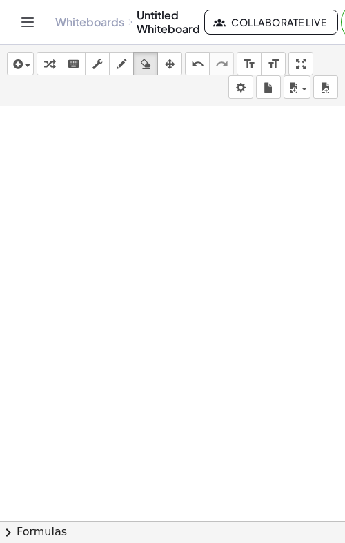
click at [120, 65] on icon "button" at bounding box center [122, 64] width 10 height 17
drag, startPoint x: 108, startPoint y: 127, endPoint x: 124, endPoint y: 128, distance: 16.6
drag, startPoint x: 106, startPoint y: 128, endPoint x: 105, endPoint y: 148, distance: 20.1
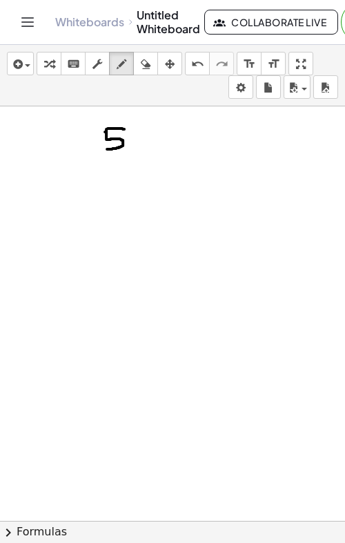
drag, startPoint x: 148, startPoint y: 137, endPoint x: 133, endPoint y: 149, distance: 19.6
drag, startPoint x: 134, startPoint y: 140, endPoint x: 145, endPoint y: 147, distance: 13.0
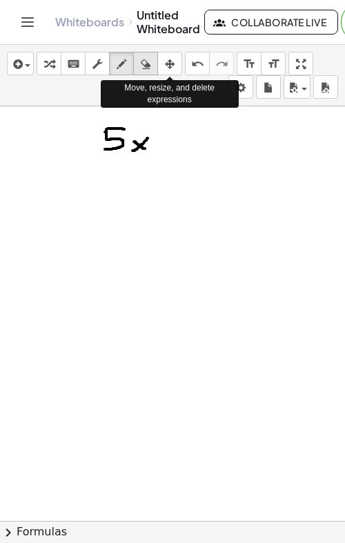
click at [146, 61] on icon "button" at bounding box center [146, 64] width 10 height 17
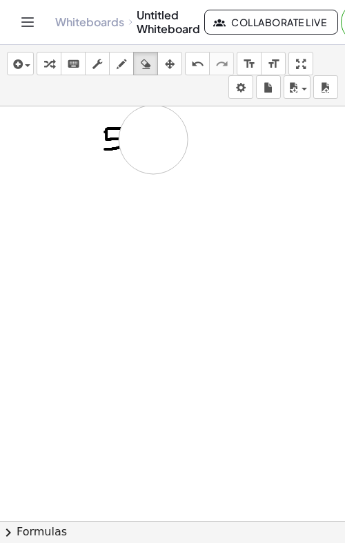
drag, startPoint x: 153, startPoint y: 138, endPoint x: 86, endPoint y: 136, distance: 67.0
click at [117, 71] on icon "button" at bounding box center [122, 64] width 10 height 17
drag, startPoint x: 96, startPoint y: 136, endPoint x: 115, endPoint y: 136, distance: 18.6
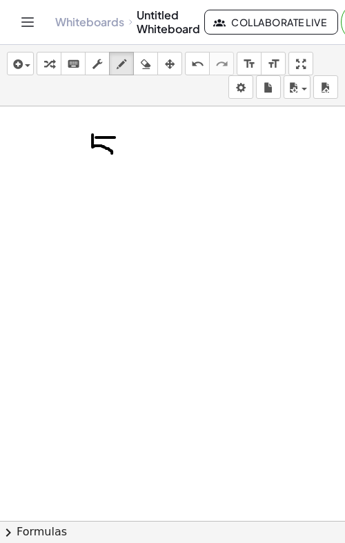
drag, startPoint x: 93, startPoint y: 133, endPoint x: 82, endPoint y: 164, distance: 32.8
drag, startPoint x: 140, startPoint y: 143, endPoint x: 124, endPoint y: 155, distance: 20.3
drag, startPoint x: 124, startPoint y: 142, endPoint x: 140, endPoint y: 157, distance: 21.5
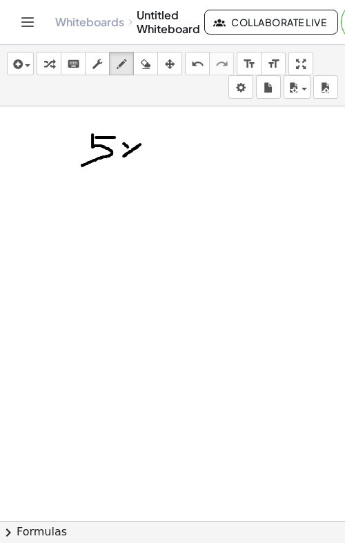
drag, startPoint x: 141, startPoint y: 124, endPoint x: 142, endPoint y: 135, distance: 11.1
drag, startPoint x: 140, startPoint y: 133, endPoint x: 148, endPoint y: 133, distance: 7.6
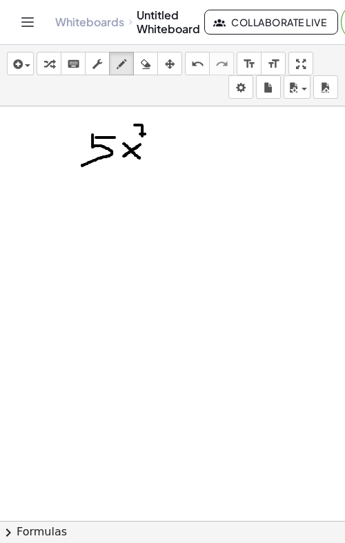
drag, startPoint x: 156, startPoint y: 153, endPoint x: 179, endPoint y: 154, distance: 22.8
drag, startPoint x: 198, startPoint y: 144, endPoint x: 221, endPoint y: 152, distance: 24.7
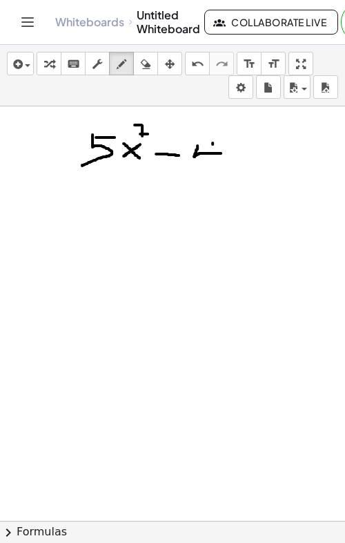
drag, startPoint x: 213, startPoint y: 142, endPoint x: 210, endPoint y: 163, distance: 21.6
drag, startPoint x: 247, startPoint y: 147, endPoint x: 231, endPoint y: 162, distance: 21.5
drag, startPoint x: 231, startPoint y: 148, endPoint x: 249, endPoint y: 164, distance: 24.4
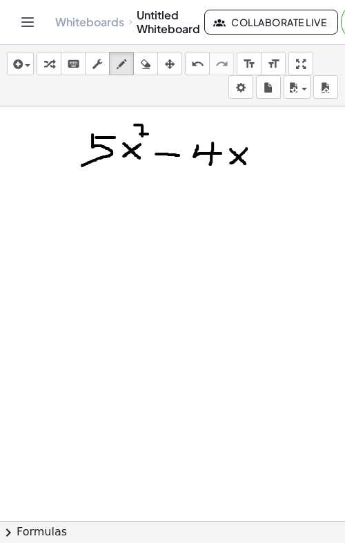
drag, startPoint x: 257, startPoint y: 154, endPoint x: 271, endPoint y: 154, distance: 14.5
drag, startPoint x: 298, startPoint y: 138, endPoint x: 287, endPoint y: 157, distance: 21.7
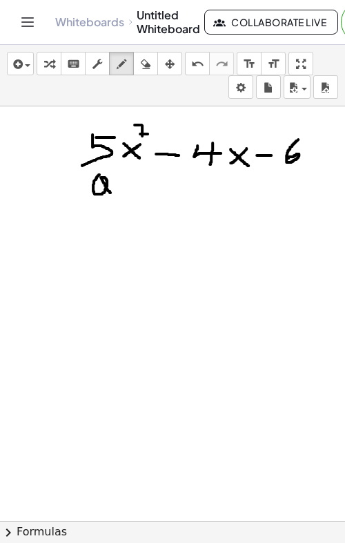
drag, startPoint x: 99, startPoint y: 173, endPoint x: 121, endPoint y: 198, distance: 32.8
drag, startPoint x: 204, startPoint y: 176, endPoint x: 204, endPoint y: 189, distance: 13.1
drag, startPoint x: 293, startPoint y: 189, endPoint x: 300, endPoint y: 197, distance: 10.3
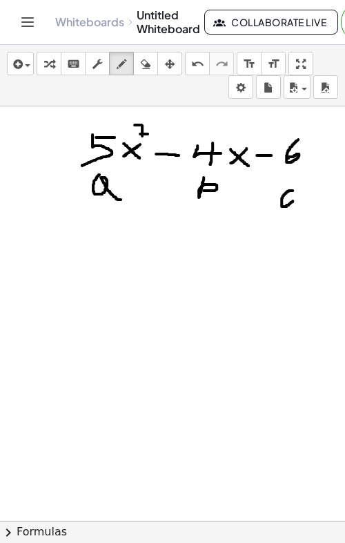
drag, startPoint x: 53, startPoint y: 247, endPoint x: 56, endPoint y: 265, distance: 18.2
click at [145, 53] on button "erase" at bounding box center [145, 63] width 25 height 23
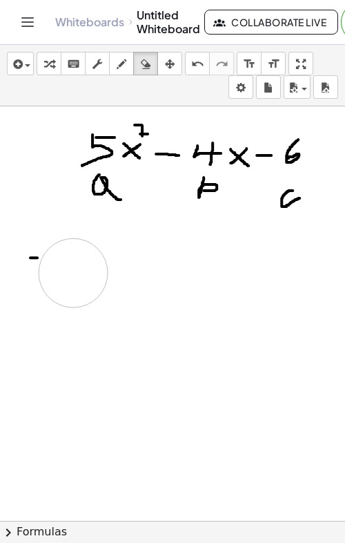
click at [117, 60] on icon "button" at bounding box center [122, 64] width 10 height 17
drag, startPoint x: 50, startPoint y: 244, endPoint x: 58, endPoint y: 244, distance: 8.3
drag, startPoint x: 46, startPoint y: 242, endPoint x: 50, endPoint y: 261, distance: 19.0
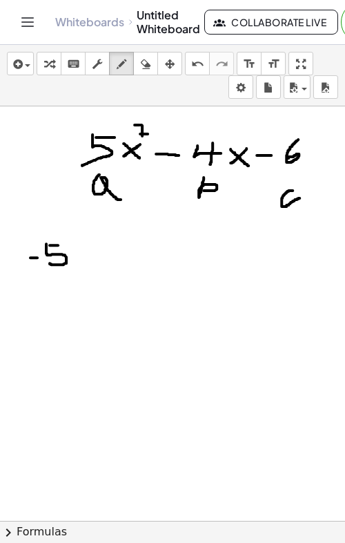
drag, startPoint x: 80, startPoint y: 254, endPoint x: 96, endPoint y: 254, distance: 15.9
drag, startPoint x: 88, startPoint y: 244, endPoint x: 88, endPoint y: 262, distance: 17.3
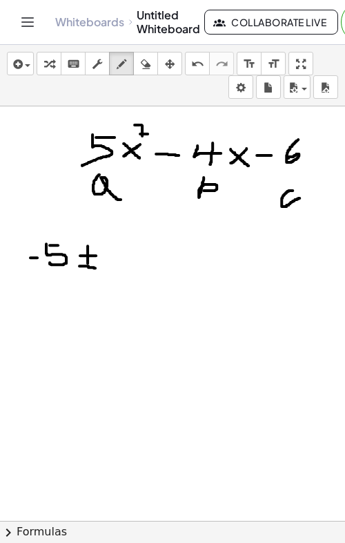
drag, startPoint x: 79, startPoint y: 265, endPoint x: 95, endPoint y: 267, distance: 16.0
drag, startPoint x: 104, startPoint y: 256, endPoint x: 298, endPoint y: 240, distance: 194.8
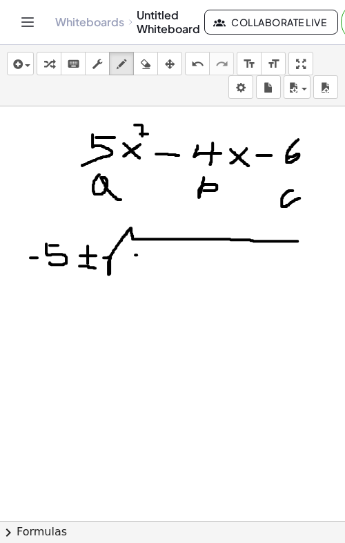
drag, startPoint x: 135, startPoint y: 253, endPoint x: 153, endPoint y: 253, distance: 18.0
drag, startPoint x: 135, startPoint y: 254, endPoint x: 134, endPoint y: 273, distance: 19.4
drag, startPoint x: 154, startPoint y: 246, endPoint x: 174, endPoint y: 260, distance: 24.3
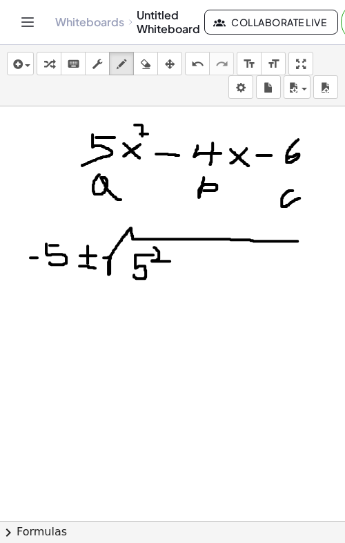
drag, startPoint x: 181, startPoint y: 272, endPoint x: 200, endPoint y: 272, distance: 18.6
drag, startPoint x: 217, startPoint y: 262, endPoint x: 237, endPoint y: 278, distance: 25.6
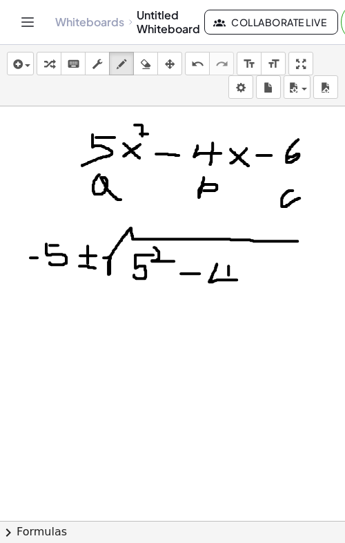
drag, startPoint x: 229, startPoint y: 265, endPoint x: 229, endPoint y: 285, distance: 20.0
drag, startPoint x: 253, startPoint y: 268, endPoint x: 241, endPoint y: 280, distance: 17.6
drag, startPoint x: 241, startPoint y: 268, endPoint x: 256, endPoint y: 281, distance: 20.1
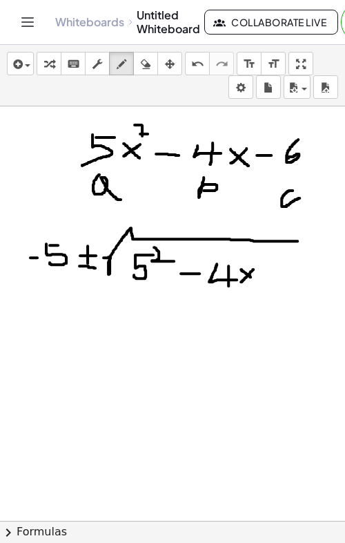
drag, startPoint x: 263, startPoint y: 262, endPoint x: 273, endPoint y: 262, distance: 10.4
drag, startPoint x: 262, startPoint y: 268, endPoint x: 266, endPoint y: 282, distance: 14.4
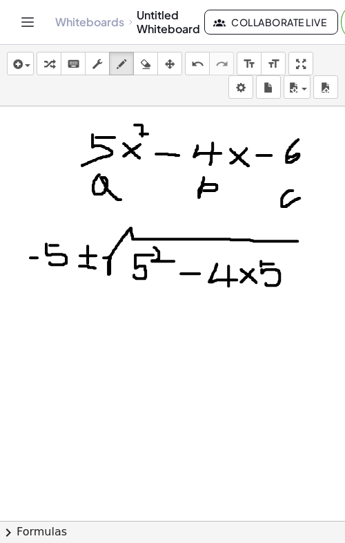
drag, startPoint x: 298, startPoint y: 266, endPoint x: 291, endPoint y: 277, distance: 13.0
drag, startPoint x: 285, startPoint y: 263, endPoint x: 291, endPoint y: 272, distance: 11.3
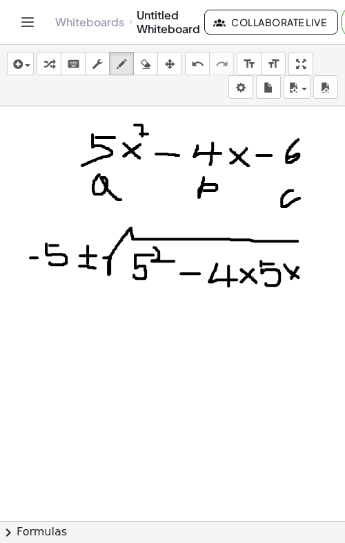
drag, startPoint x: 291, startPoint y: 270, endPoint x: 300, endPoint y: 277, distance: 11.3
drag, startPoint x: 255, startPoint y: 274, endPoint x: 262, endPoint y: 276, distance: 7.0
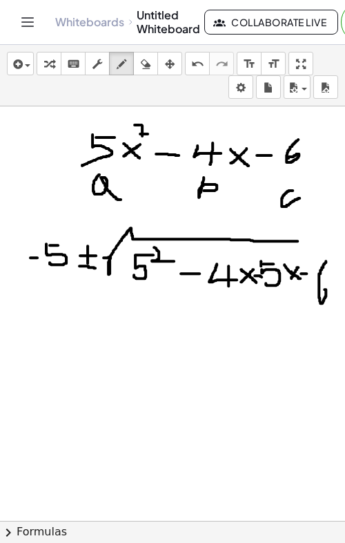
drag, startPoint x: 326, startPoint y: 260, endPoint x: 318, endPoint y: 288, distance: 29.3
click at [153, 72] on button "erase" at bounding box center [145, 63] width 25 height 23
drag, startPoint x: 265, startPoint y: 315, endPoint x: 271, endPoint y: 302, distance: 14.5
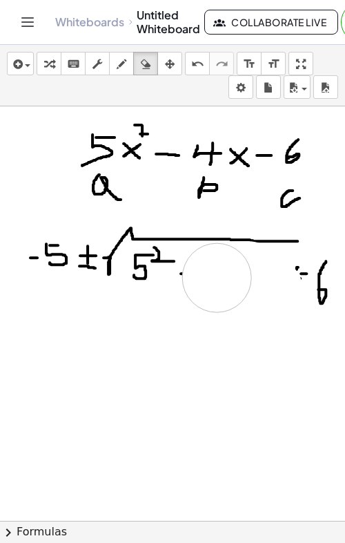
drag, startPoint x: 271, startPoint y: 309, endPoint x: 208, endPoint y: 277, distance: 70.7
click at [115, 54] on button "draw" at bounding box center [121, 63] width 25 height 23
drag, startPoint x: 167, startPoint y: 267, endPoint x: 192, endPoint y: 265, distance: 24.9
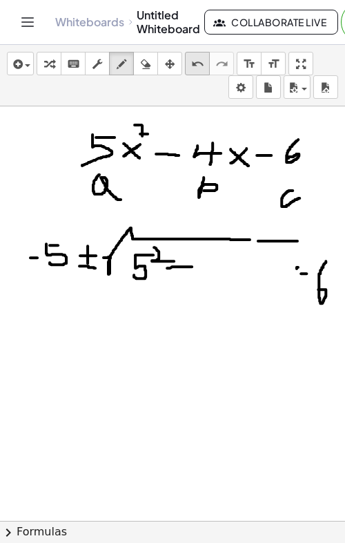
click at [200, 66] on icon "undo" at bounding box center [197, 64] width 13 height 17
click at [150, 71] on icon "button" at bounding box center [146, 64] width 10 height 17
drag, startPoint x: 207, startPoint y: 277, endPoint x: 198, endPoint y: 274, distance: 10.1
click at [120, 67] on icon "button" at bounding box center [122, 64] width 10 height 17
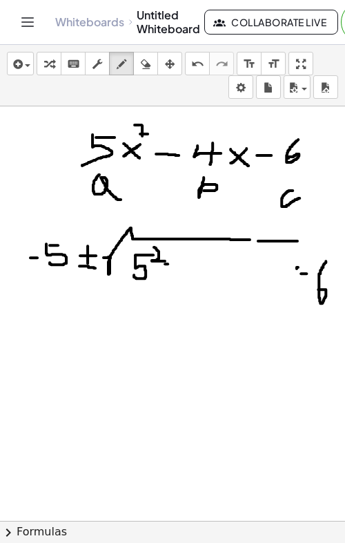
drag, startPoint x: 165, startPoint y: 262, endPoint x: 173, endPoint y: 262, distance: 7.6
click at [195, 69] on icon "undo" at bounding box center [197, 64] width 13 height 17
drag, startPoint x: 166, startPoint y: 269, endPoint x: 185, endPoint y: 269, distance: 19.3
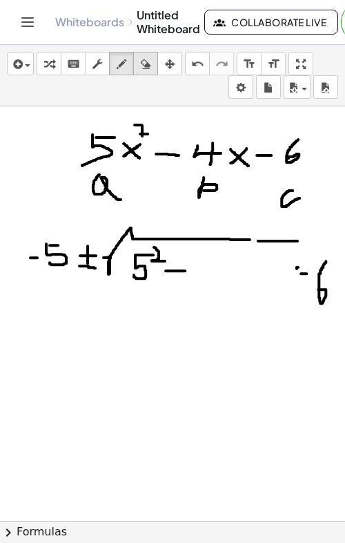
click at [140, 66] on div "button" at bounding box center [146, 63] width 18 height 17
drag, startPoint x: 250, startPoint y: 269, endPoint x: 273, endPoint y: 274, distance: 23.3
click at [195, 69] on icon "undo" at bounding box center [197, 64] width 13 height 17
drag, startPoint x: 289, startPoint y: 285, endPoint x: 311, endPoint y: 282, distance: 22.3
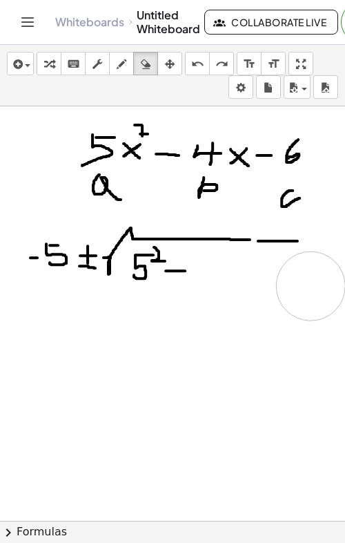
click at [121, 64] on icon "button" at bounding box center [122, 64] width 10 height 17
drag, startPoint x: 195, startPoint y: 255, endPoint x: 214, endPoint y: 269, distance: 23.2
drag, startPoint x: 207, startPoint y: 254, endPoint x: 206, endPoint y: 280, distance: 26.3
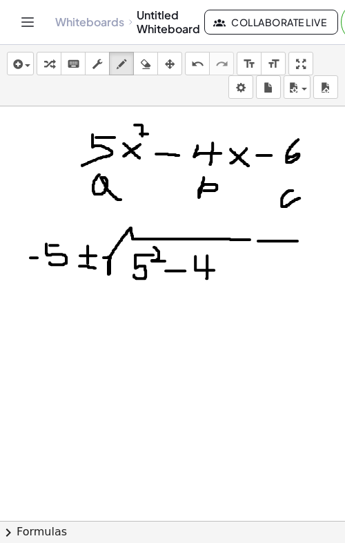
drag, startPoint x: 229, startPoint y: 262, endPoint x: 218, endPoint y: 277, distance: 19.2
drag, startPoint x: 217, startPoint y: 260, endPoint x: 227, endPoint y: 270, distance: 14.2
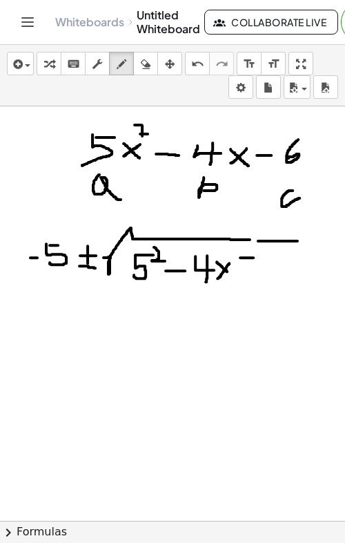
drag, startPoint x: 240, startPoint y: 256, endPoint x: 253, endPoint y: 256, distance: 13.1
drag, startPoint x: 242, startPoint y: 256, endPoint x: 239, endPoint y: 279, distance: 23.0
drag, startPoint x: 227, startPoint y: 266, endPoint x: 234, endPoint y: 271, distance: 9.4
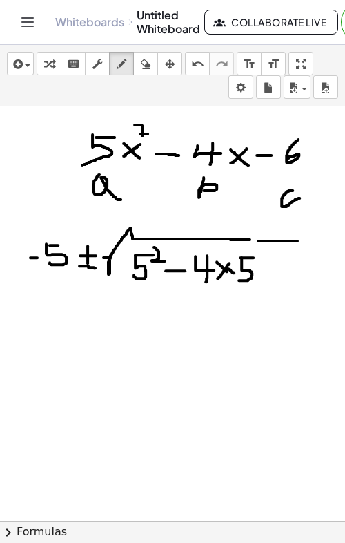
click at [196, 66] on icon "undo" at bounding box center [197, 64] width 13 height 17
click at [199, 61] on icon "undo" at bounding box center [197, 64] width 13 height 17
click at [189, 68] on div "undo" at bounding box center [198, 63] width 18 height 17
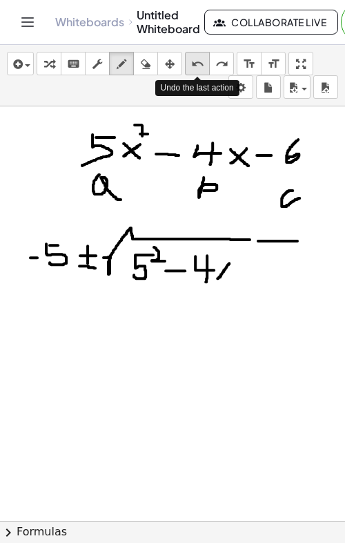
click at [189, 68] on div "undo" at bounding box center [198, 63] width 18 height 17
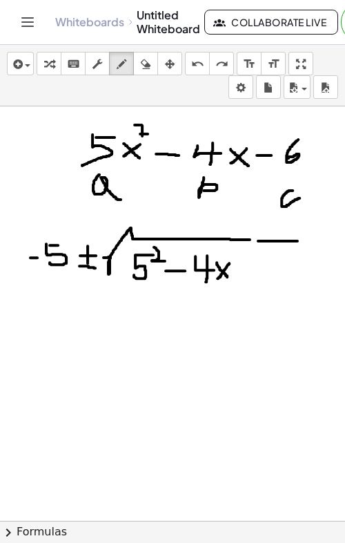
drag, startPoint x: 217, startPoint y: 261, endPoint x: 227, endPoint y: 276, distance: 17.8
drag, startPoint x: 237, startPoint y: 255, endPoint x: 245, endPoint y: 257, distance: 8.5
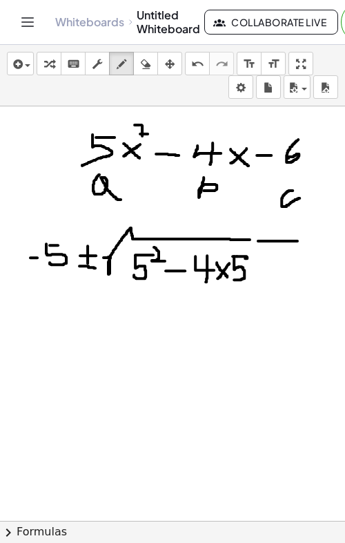
drag, startPoint x: 234, startPoint y: 255, endPoint x: 234, endPoint y: 278, distance: 23.5
drag, startPoint x: 265, startPoint y: 266, endPoint x: 246, endPoint y: 284, distance: 26.4
drag, startPoint x: 251, startPoint y: 269, endPoint x: 267, endPoint y: 289, distance: 25.6
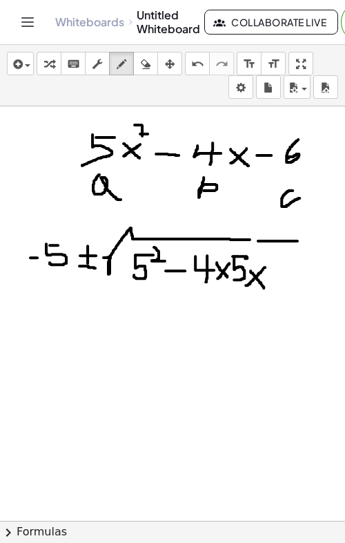
drag, startPoint x: 290, startPoint y: 258, endPoint x: 282, endPoint y: 287, distance: 30.0
drag, startPoint x: 266, startPoint y: 278, endPoint x: 280, endPoint y: 283, distance: 15.3
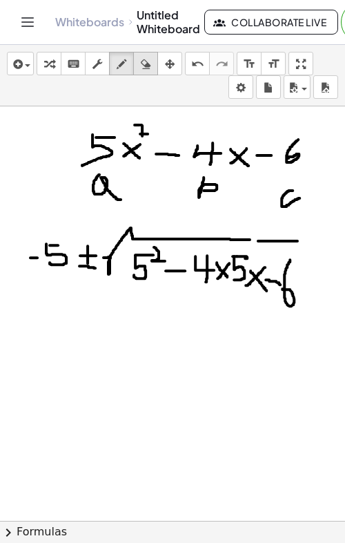
click at [148, 61] on icon "button" at bounding box center [146, 64] width 10 height 17
drag, startPoint x: 122, startPoint y: 328, endPoint x: 136, endPoint y: 282, distance: 47.8
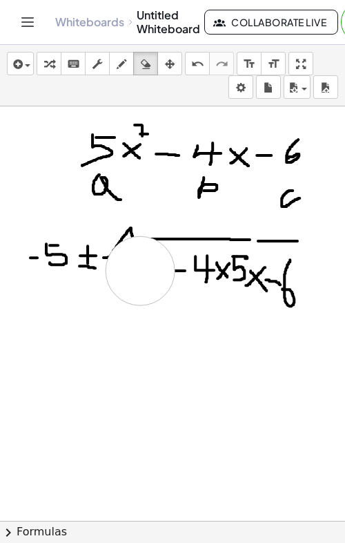
drag, startPoint x: 137, startPoint y: 281, endPoint x: 140, endPoint y: 269, distance: 12.1
click at [198, 61] on icon "undo" at bounding box center [197, 64] width 13 height 17
drag, startPoint x: 119, startPoint y: 325, endPoint x: 135, endPoint y: 258, distance: 69.7
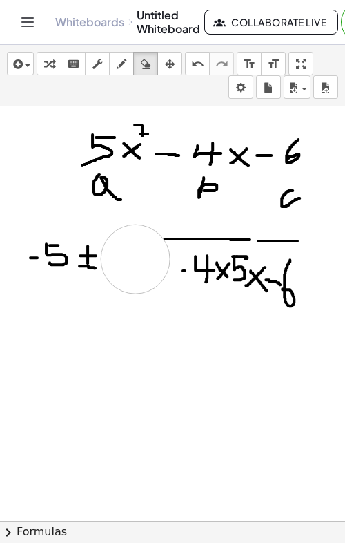
click at [128, 70] on div "button" at bounding box center [122, 63] width 18 height 17
drag, startPoint x: 19, startPoint y: 255, endPoint x: 29, endPoint y: 255, distance: 9.7
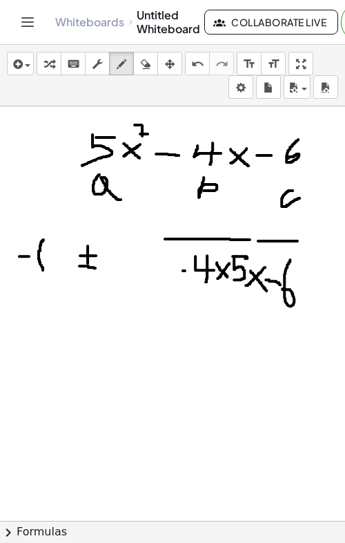
drag, startPoint x: 44, startPoint y: 238, endPoint x: 43, endPoint y: 269, distance: 30.4
drag, startPoint x: 43, startPoint y: 254, endPoint x: 54, endPoint y: 254, distance: 11.1
drag, startPoint x: 55, startPoint y: 240, endPoint x: 66, endPoint y: 241, distance: 11.8
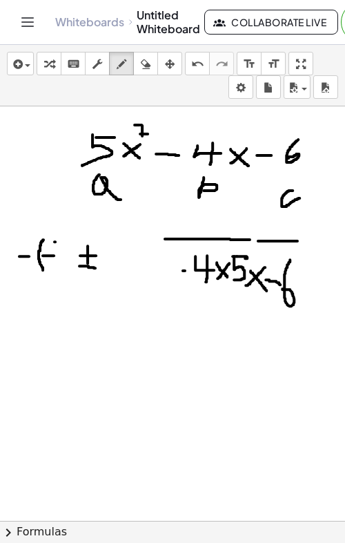
drag, startPoint x: 54, startPoint y: 241, endPoint x: 55, endPoint y: 262, distance: 21.4
drag, startPoint x: 70, startPoint y: 234, endPoint x: 71, endPoint y: 265, distance: 31.1
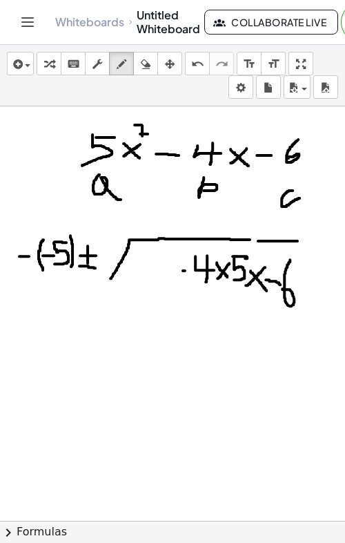
drag, startPoint x: 111, startPoint y: 277, endPoint x: 164, endPoint y: 237, distance: 67.1
drag, startPoint x: 135, startPoint y: 252, endPoint x: 135, endPoint y: 279, distance: 26.9
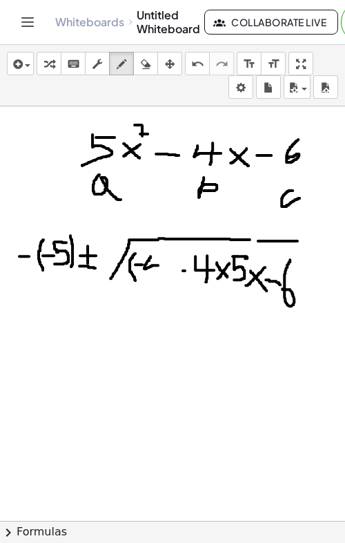
drag, startPoint x: 151, startPoint y: 255, endPoint x: 164, endPoint y: 264, distance: 16.5
drag, startPoint x: 160, startPoint y: 253, endPoint x: 158, endPoint y: 275, distance: 21.5
drag, startPoint x: 169, startPoint y: 254, endPoint x: 158, endPoint y: 275, distance: 23.5
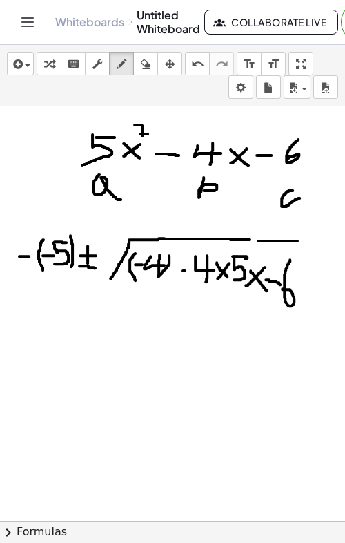
drag, startPoint x: 171, startPoint y: 242, endPoint x: 182, endPoint y: 253, distance: 15.6
click at [148, 70] on icon "button" at bounding box center [146, 64] width 10 height 17
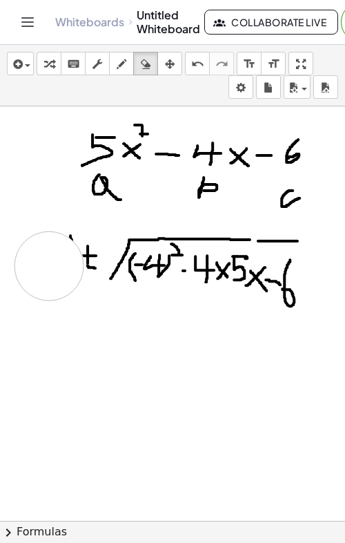
drag, startPoint x: 55, startPoint y: 282, endPoint x: 55, endPoint y: 236, distance: 45.6
click at [128, 50] on div "insert select one: Math Expression Function Text Youtube Video Graphing Geometr…" at bounding box center [172, 75] width 345 height 61
click at [124, 65] on icon "button" at bounding box center [122, 64] width 10 height 17
drag, startPoint x: 14, startPoint y: 258, endPoint x: 29, endPoint y: 258, distance: 15.2
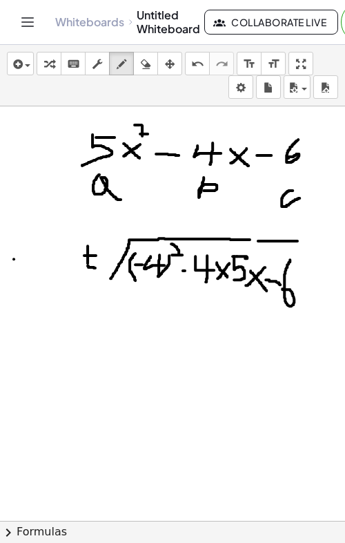
drag, startPoint x: 39, startPoint y: 244, endPoint x: 33, endPoint y: 273, distance: 29.5
drag, startPoint x: 35, startPoint y: 255, endPoint x: 48, endPoint y: 256, distance: 13.2
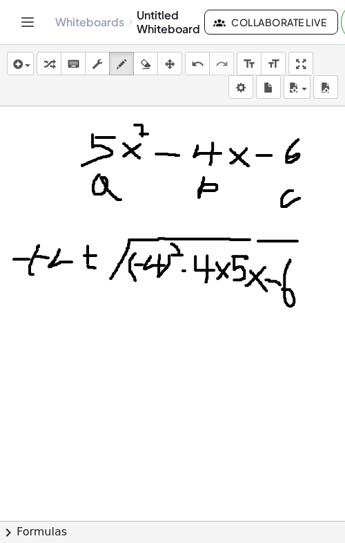
drag, startPoint x: 59, startPoint y: 248, endPoint x: 72, endPoint y: 260, distance: 17.6
drag, startPoint x: 64, startPoint y: 251, endPoint x: 63, endPoint y: 269, distance: 18.0
drag, startPoint x: 70, startPoint y: 238, endPoint x: 67, endPoint y: 271, distance: 32.6
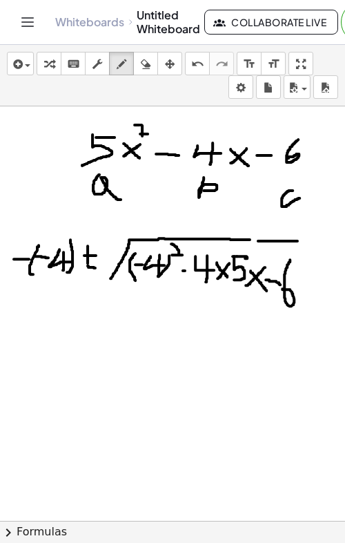
drag, startPoint x: 76, startPoint y: 254, endPoint x: 86, endPoint y: 254, distance: 9.7
drag, startPoint x: 79, startPoint y: 265, endPoint x: 97, endPoint y: 265, distance: 18.6
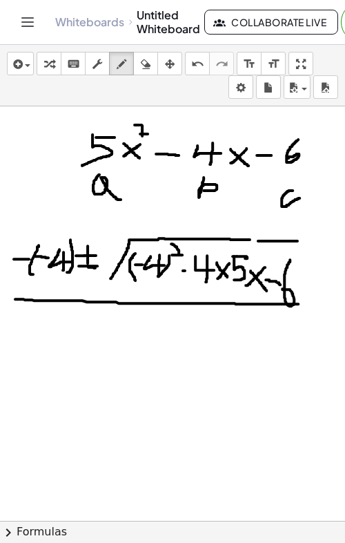
drag, startPoint x: 15, startPoint y: 298, endPoint x: 309, endPoint y: 303, distance: 294.3
drag, startPoint x: 145, startPoint y: 318, endPoint x: 168, endPoint y: 340, distance: 31.7
drag, startPoint x: 188, startPoint y: 329, endPoint x: 175, endPoint y: 342, distance: 17.6
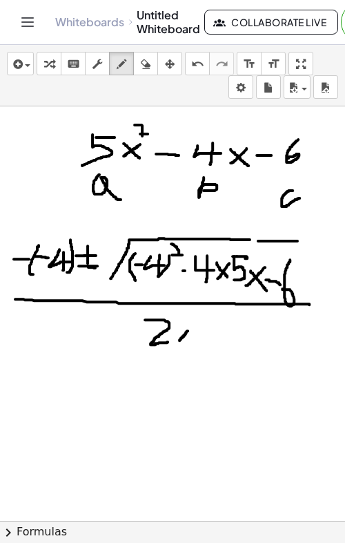
drag, startPoint x: 175, startPoint y: 320, endPoint x: 188, endPoint y: 336, distance: 20.6
drag, startPoint x: 196, startPoint y: 315, endPoint x: 209, endPoint y: 315, distance: 12.4
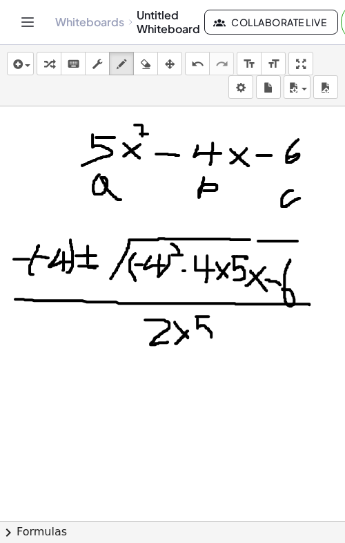
drag, startPoint x: 198, startPoint y: 317, endPoint x: 203, endPoint y: 343, distance: 26.8
drag, startPoint x: 53, startPoint y: 441, endPoint x: 275, endPoint y: 434, distance: 221.8
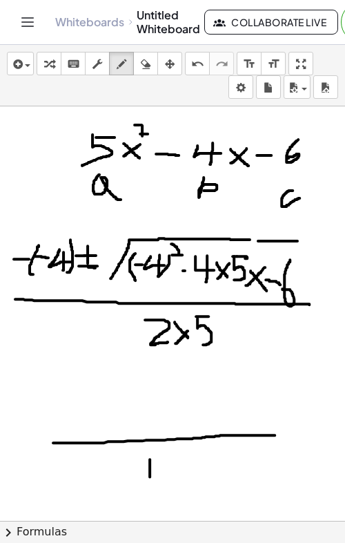
drag, startPoint x: 150, startPoint y: 458, endPoint x: 150, endPoint y: 479, distance: 20.7
drag, startPoint x: 47, startPoint y: 421, endPoint x: 68, endPoint y: 419, distance: 20.8
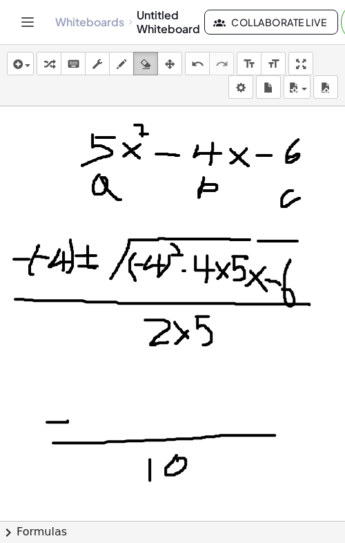
click at [145, 67] on icon "button" at bounding box center [146, 64] width 10 height 17
drag, startPoint x: 63, startPoint y: 372, endPoint x: 53, endPoint y: 403, distance: 31.9
click at [115, 60] on div "button" at bounding box center [122, 63] width 18 height 17
drag, startPoint x: 62, startPoint y: 394, endPoint x: 95, endPoint y: 421, distance: 42.7
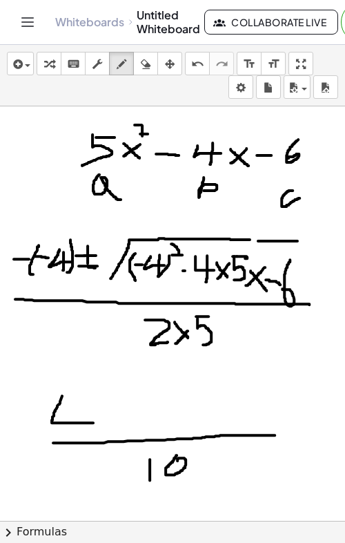
drag, startPoint x: 77, startPoint y: 405, endPoint x: 75, endPoint y: 434, distance: 29.8
drag, startPoint x: 111, startPoint y: 412, endPoint x: 129, endPoint y: 412, distance: 18.6
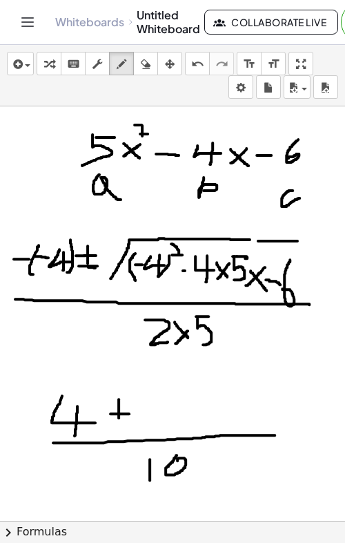
drag, startPoint x: 119, startPoint y: 398, endPoint x: 118, endPoint y: 423, distance: 25.6
drag, startPoint x: 106, startPoint y: 425, endPoint x: 132, endPoint y: 425, distance: 25.6
drag, startPoint x: 142, startPoint y: 389, endPoint x: 127, endPoint y: 418, distance: 32.7
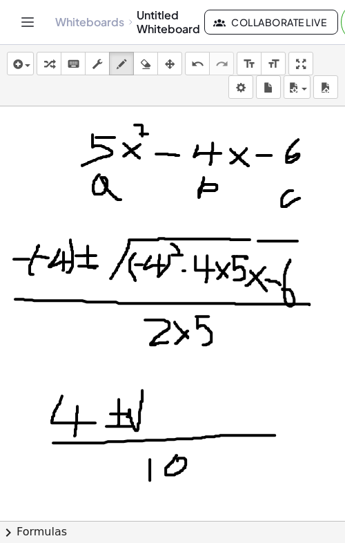
drag, startPoint x: 141, startPoint y: 389, endPoint x: 279, endPoint y: 389, distance: 138.1
drag, startPoint x: 155, startPoint y: 403, endPoint x: 156, endPoint y: 426, distance: 23.5
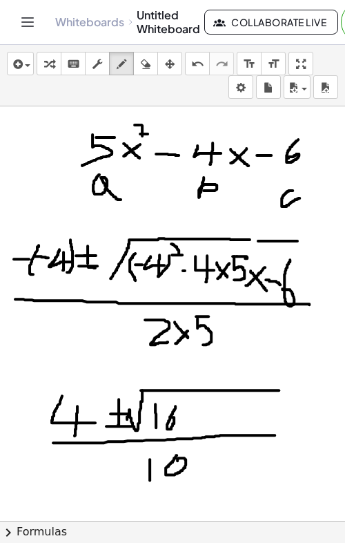
drag, startPoint x: 175, startPoint y: 405, endPoint x: 172, endPoint y: 416, distance: 11.6
drag, startPoint x: 188, startPoint y: 412, endPoint x: 206, endPoint y: 412, distance: 18.0
drag, startPoint x: 218, startPoint y: 399, endPoint x: 226, endPoint y: 425, distance: 27.5
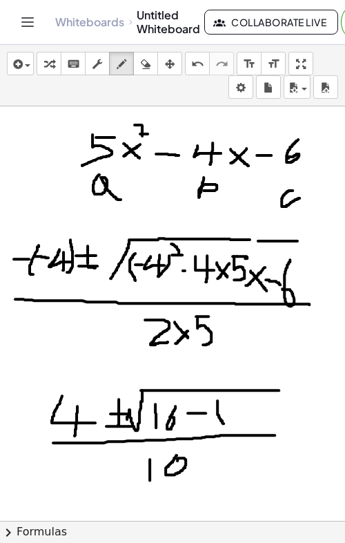
drag, startPoint x: 242, startPoint y: 404, endPoint x: 241, endPoint y: 425, distance: 20.7
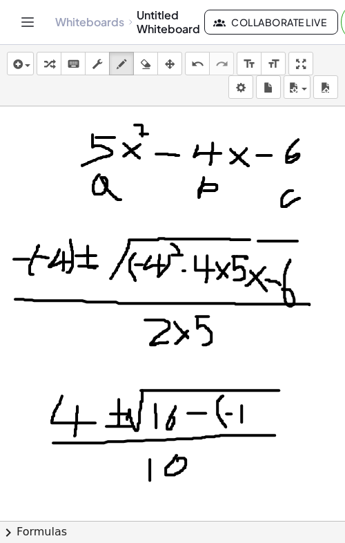
drag, startPoint x: 253, startPoint y: 407, endPoint x: 268, endPoint y: 421, distance: 21.0
drag, startPoint x: 290, startPoint y: 399, endPoint x: 287, endPoint y: 428, distance: 29.1
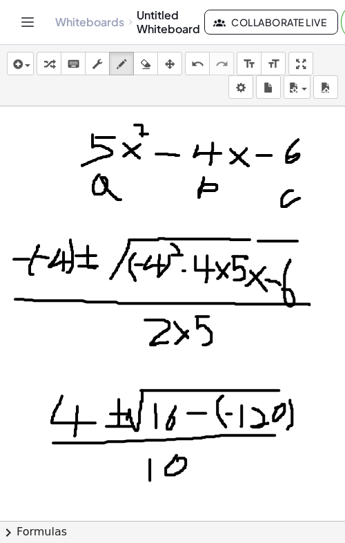
drag, startPoint x: 273, startPoint y: 434, endPoint x: 294, endPoint y: 434, distance: 20.7
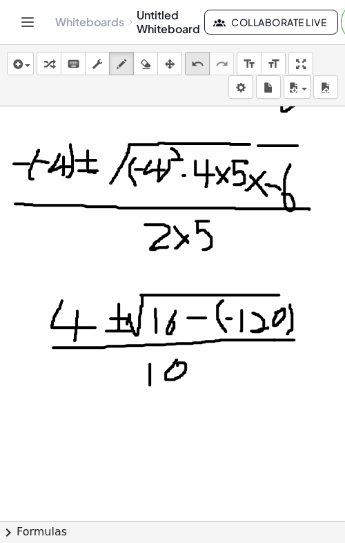
scroll to position [94, 0]
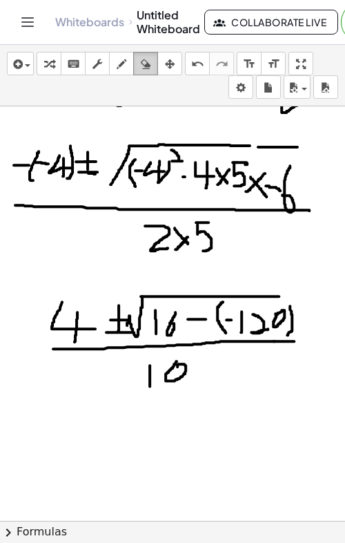
click at [146, 64] on icon "button" at bounding box center [146, 64] width 10 height 17
drag, startPoint x: 296, startPoint y: 172, endPoint x: 309, endPoint y: 197, distance: 28.4
click at [127, 66] on div "button" at bounding box center [122, 63] width 18 height 17
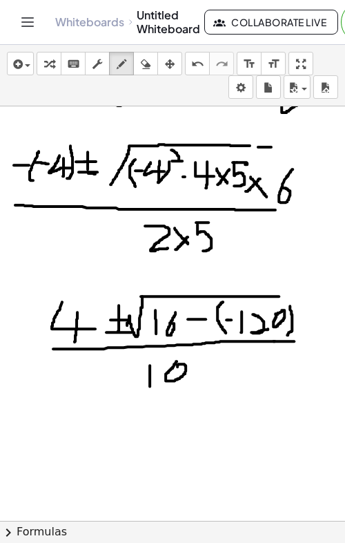
drag, startPoint x: 293, startPoint y: 168, endPoint x: 281, endPoint y: 186, distance: 22.0
drag, startPoint x: 275, startPoint y: 207, endPoint x: 301, endPoint y: 210, distance: 26.5
click at [206, 68] on div "undo" at bounding box center [198, 63] width 18 height 17
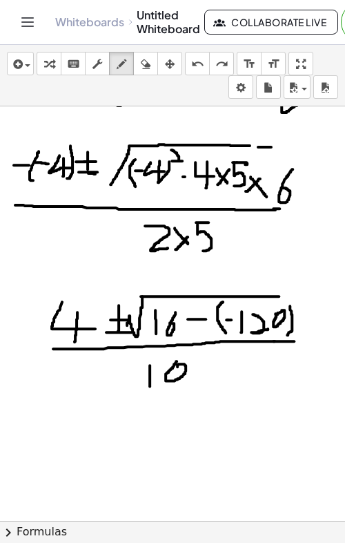
drag, startPoint x: 273, startPoint y: 207, endPoint x: 291, endPoint y: 207, distance: 18.0
click at [202, 67] on icon "undo" at bounding box center [197, 64] width 13 height 17
drag, startPoint x: 298, startPoint y: 211, endPoint x: 272, endPoint y: 208, distance: 26.4
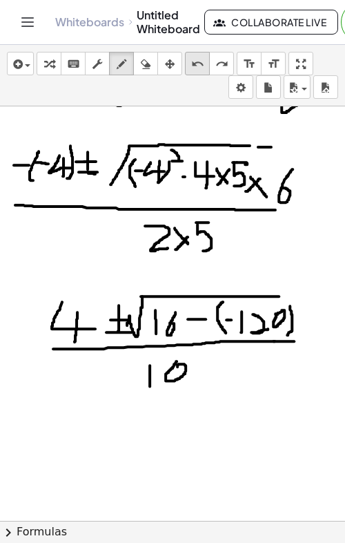
click at [207, 64] on button "undo undo" at bounding box center [197, 63] width 25 height 23
drag, startPoint x: 296, startPoint y: 207, endPoint x: 231, endPoint y: 208, distance: 64.9
drag, startPoint x: 247, startPoint y: 143, endPoint x: 269, endPoint y: 114, distance: 36.1
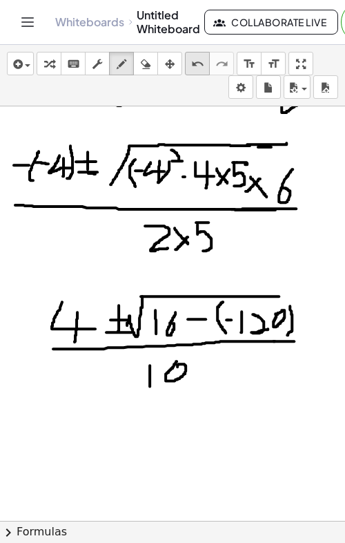
click at [198, 59] on icon "undo" at bounding box center [197, 64] width 13 height 17
click at [153, 60] on div "button" at bounding box center [146, 63] width 18 height 17
click at [189, 61] on div "undo" at bounding box center [198, 63] width 18 height 17
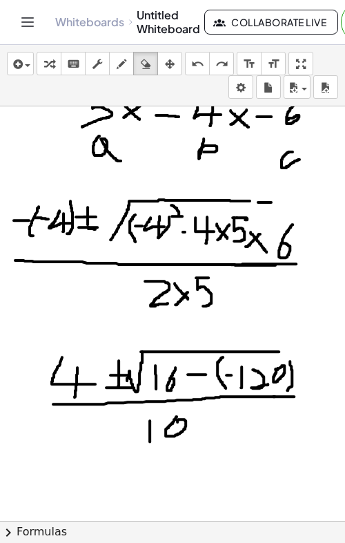
scroll to position [0, 0]
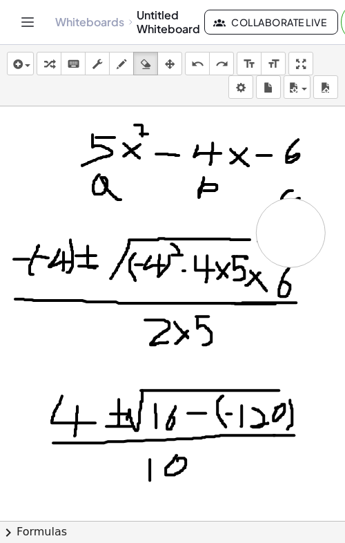
click at [129, 66] on div "button" at bounding box center [122, 63] width 18 height 17
click at [201, 55] on div "undo" at bounding box center [198, 63] width 18 height 17
drag, startPoint x: 249, startPoint y: 238, endPoint x: 296, endPoint y: 240, distance: 46.3
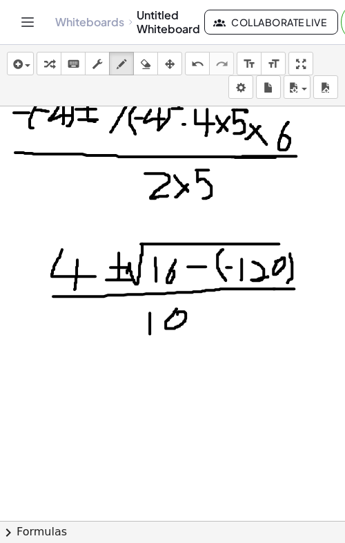
scroll to position [150, 0]
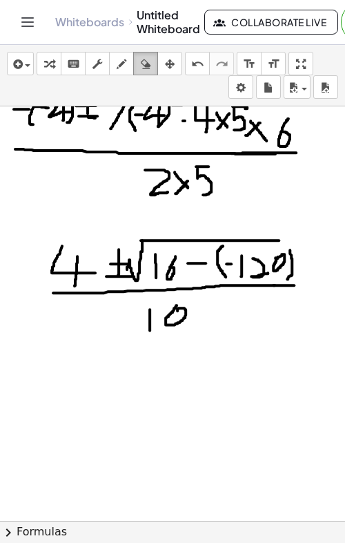
click at [146, 62] on icon "button" at bounding box center [146, 64] width 10 height 17
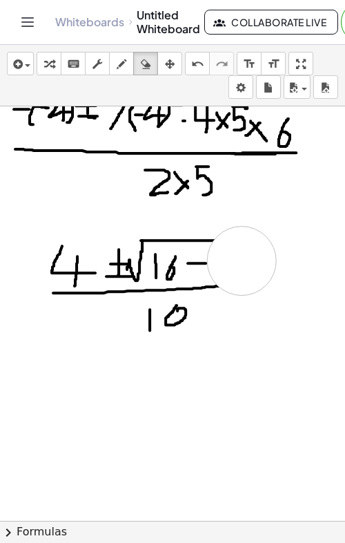
drag, startPoint x: 303, startPoint y: 253, endPoint x: 184, endPoint y: 48, distance: 237.0
click at [240, 259] on div at bounding box center [172, 526] width 345 height 1141
click at [130, 57] on div "button" at bounding box center [122, 63] width 18 height 17
click at [142, 63] on icon "button" at bounding box center [146, 64] width 10 height 17
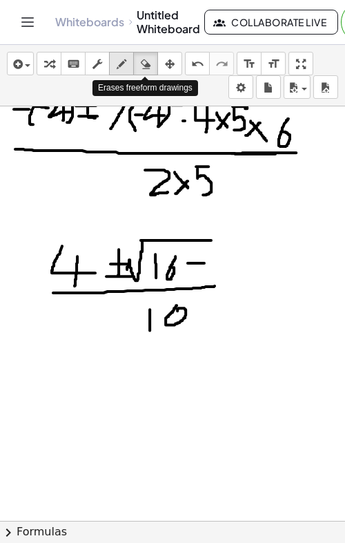
click at [122, 60] on icon "button" at bounding box center [122, 64] width 10 height 17
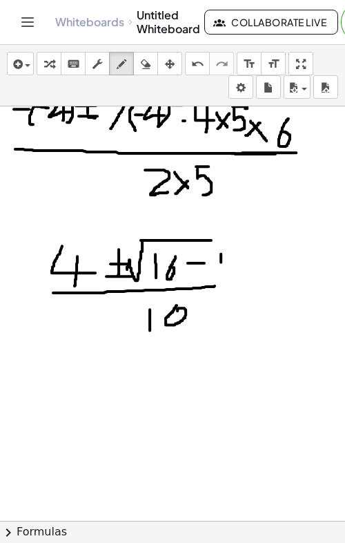
drag, startPoint x: 221, startPoint y: 252, endPoint x: 221, endPoint y: 276, distance: 24.2
click at [221, 276] on div at bounding box center [172, 526] width 345 height 1141
drag, startPoint x: 233, startPoint y: 256, endPoint x: 253, endPoint y: 274, distance: 26.9
click at [253, 274] on div at bounding box center [172, 526] width 345 height 1141
drag, startPoint x: 265, startPoint y: 257, endPoint x: 257, endPoint y: 255, distance: 7.9
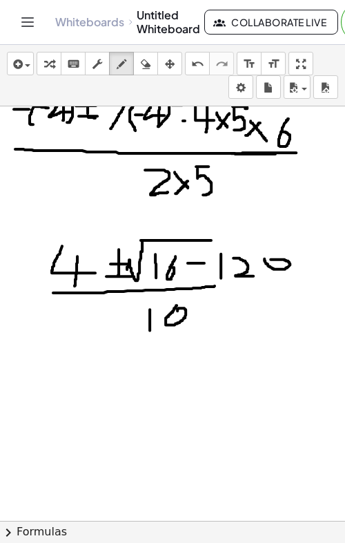
click at [257, 255] on div at bounding box center [172, 526] width 345 height 1141
drag, startPoint x: 214, startPoint y: 239, endPoint x: 289, endPoint y: 240, distance: 75.3
click at [289, 240] on div at bounding box center [172, 526] width 345 height 1141
drag, startPoint x: 217, startPoint y: 287, endPoint x: 304, endPoint y: 288, distance: 87.0
click at [304, 288] on div at bounding box center [172, 526] width 345 height 1141
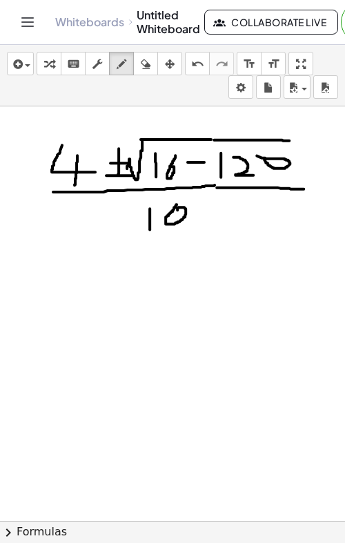
scroll to position [251, 0]
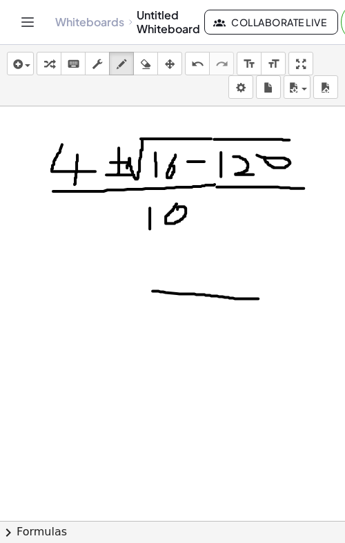
drag, startPoint x: 153, startPoint y: 289, endPoint x: 258, endPoint y: 297, distance: 105.9
click at [258, 297] on div at bounding box center [172, 425] width 345 height 1141
drag, startPoint x: 150, startPoint y: 288, endPoint x: 132, endPoint y: 321, distance: 37.7
click at [132, 321] on div at bounding box center [172, 425] width 345 height 1141
click at [160, 298] on div at bounding box center [172, 425] width 345 height 1141
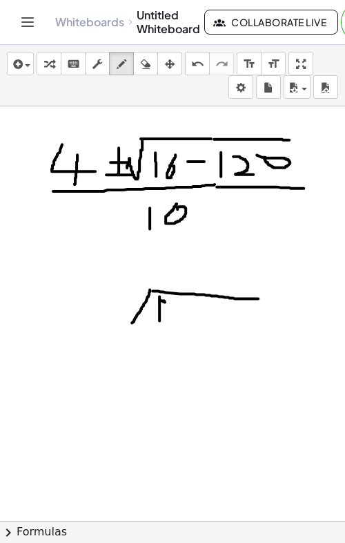
drag, startPoint x: 160, startPoint y: 295, endPoint x: 159, endPoint y: 326, distance: 31.1
click at [159, 326] on div at bounding box center [172, 425] width 345 height 1141
drag, startPoint x: 177, startPoint y: 300, endPoint x: 177, endPoint y: 329, distance: 29.7
click at [177, 329] on div at bounding box center [172, 425] width 345 height 1141
drag, startPoint x: 209, startPoint y: 307, endPoint x: 199, endPoint y: 321, distance: 16.9
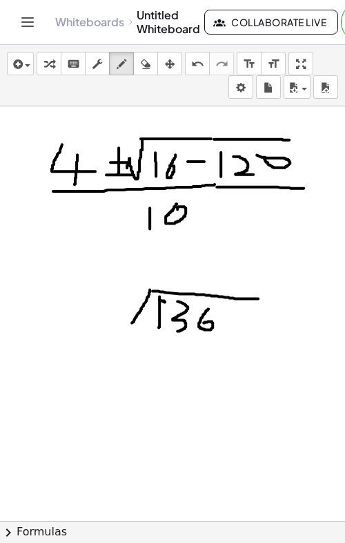
click at [199, 321] on div at bounding box center [172, 425] width 345 height 1141
drag, startPoint x: 79, startPoint y: 289, endPoint x: 93, endPoint y: 307, distance: 23.2
click at [93, 307] on div at bounding box center [172, 425] width 345 height 1141
drag, startPoint x: 86, startPoint y: 298, endPoint x: 84, endPoint y: 327, distance: 28.4
click at [84, 327] on div at bounding box center [172, 425] width 345 height 1141
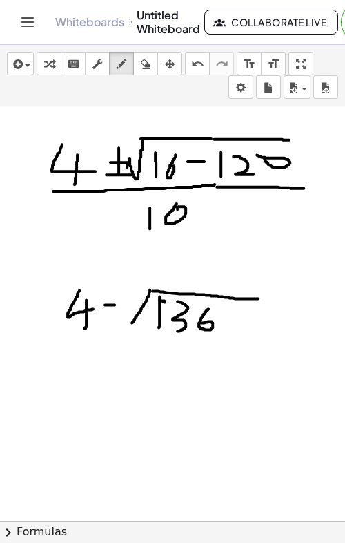
drag, startPoint x: 105, startPoint y: 303, endPoint x: 122, endPoint y: 303, distance: 17.3
click at [122, 303] on div at bounding box center [172, 425] width 345 height 1141
drag, startPoint x: 117, startPoint y: 291, endPoint x: 112, endPoint y: 314, distance: 23.3
click at [112, 314] on div at bounding box center [172, 425] width 345 height 1141
drag, startPoint x: 109, startPoint y: 317, endPoint x: 126, endPoint y: 317, distance: 17.3
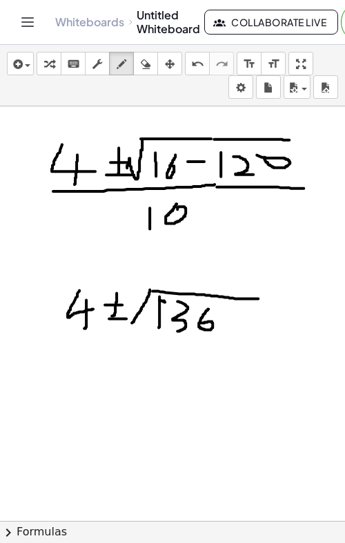
click at [126, 317] on div at bounding box center [172, 425] width 345 height 1141
drag, startPoint x: 54, startPoint y: 349, endPoint x: 261, endPoint y: 358, distance: 207.4
click at [261, 358] on div at bounding box center [172, 425] width 345 height 1141
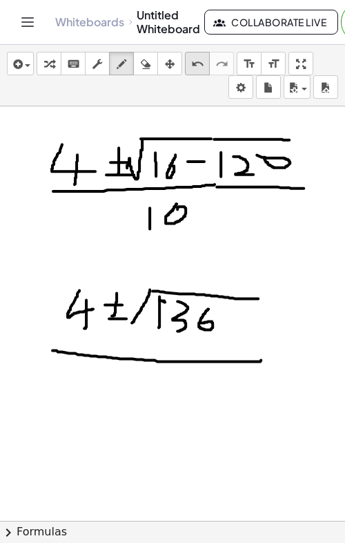
click at [206, 65] on div "undo" at bounding box center [198, 63] width 18 height 17
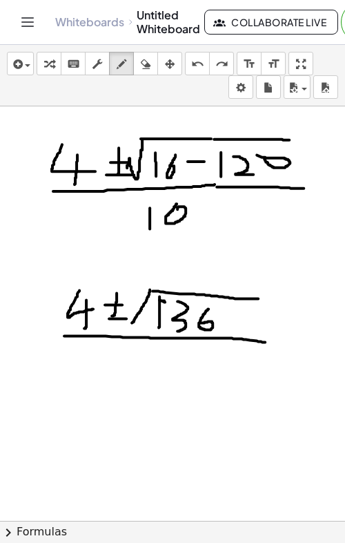
drag, startPoint x: 64, startPoint y: 334, endPoint x: 275, endPoint y: 343, distance: 210.8
click at [275, 343] on div at bounding box center [172, 425] width 345 height 1141
drag, startPoint x: 141, startPoint y: 345, endPoint x: 141, endPoint y: 387, distance: 42.1
click at [141, 387] on div at bounding box center [172, 425] width 345 height 1141
click at [166, 345] on div at bounding box center [172, 425] width 345 height 1141
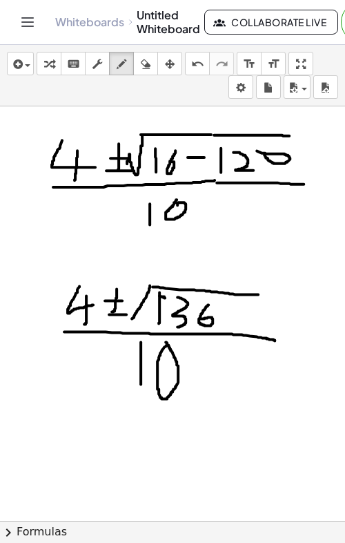
scroll to position [255, 0]
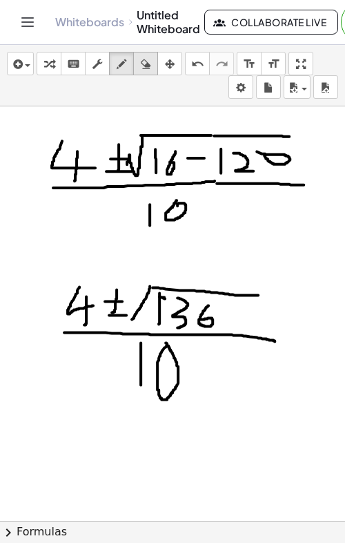
click at [144, 61] on icon "button" at bounding box center [146, 64] width 10 height 17
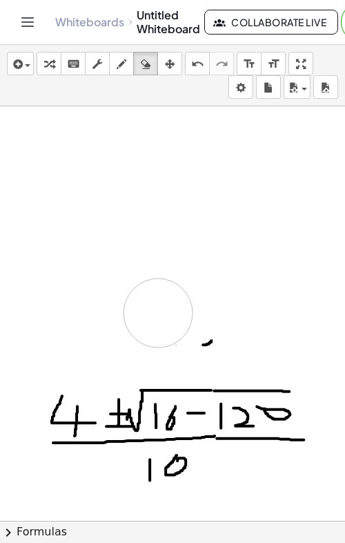
drag, startPoint x: 76, startPoint y: 124, endPoint x: 256, endPoint y: 331, distance: 274.6
drag, startPoint x: 256, startPoint y: 331, endPoint x: 175, endPoint y: 307, distance: 84.1
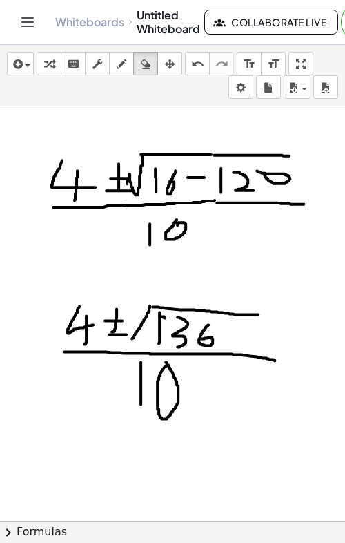
scroll to position [241, 0]
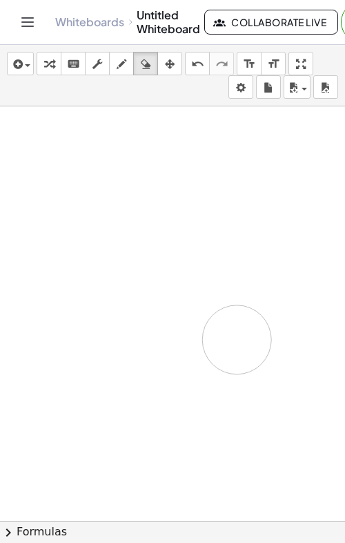
drag, startPoint x: 37, startPoint y: 162, endPoint x: 211, endPoint y: 246, distance: 193.1
click at [218, 336] on div at bounding box center [172, 435] width 345 height 1141
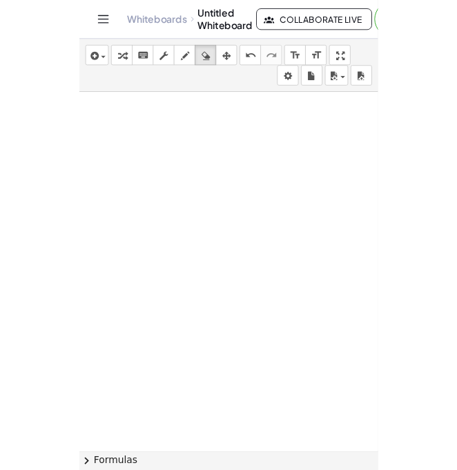
scroll to position [0, 0]
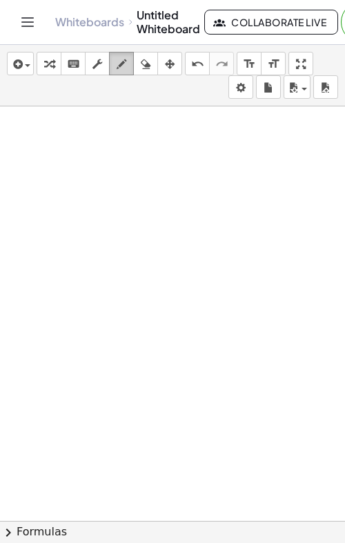
click at [119, 70] on icon "button" at bounding box center [122, 64] width 10 height 17
drag, startPoint x: 133, startPoint y: 137, endPoint x: 123, endPoint y: 154, distance: 20.1
click at [123, 154] on div at bounding box center [172, 520] width 345 height 829
drag, startPoint x: 146, startPoint y: 150, endPoint x: 164, endPoint y: 146, distance: 19.1
click at [164, 146] on div at bounding box center [172, 520] width 345 height 829
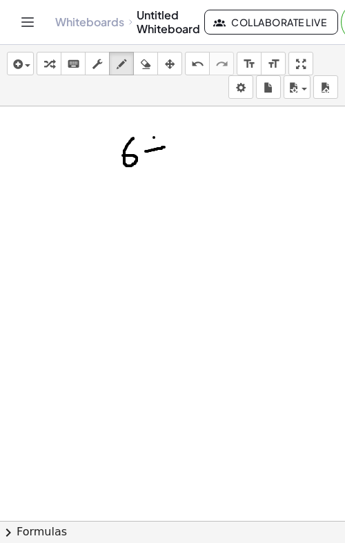
drag, startPoint x: 154, startPoint y: 136, endPoint x: 155, endPoint y: 158, distance: 22.1
click at [155, 158] on div at bounding box center [172, 520] width 345 height 829
click at [189, 135] on div at bounding box center [172, 520] width 345 height 829
drag, startPoint x: 199, startPoint y: 135, endPoint x: 202, endPoint y: 164, distance: 29.2
click at [202, 164] on div at bounding box center [172, 520] width 345 height 829
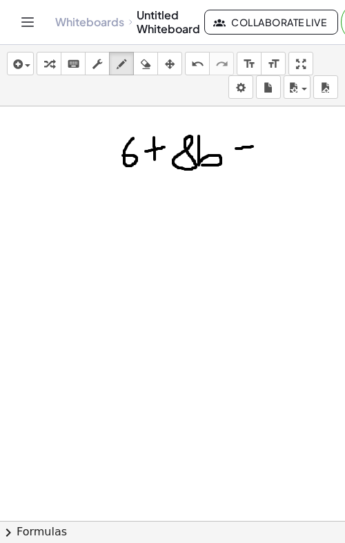
drag, startPoint x: 236, startPoint y: 147, endPoint x: 261, endPoint y: 144, distance: 25.0
click at [261, 144] on div at bounding box center [172, 520] width 345 height 829
drag, startPoint x: 266, startPoint y: 132, endPoint x: 268, endPoint y: 166, distance: 33.9
click at [268, 166] on div at bounding box center [172, 520] width 345 height 829
drag, startPoint x: 281, startPoint y: 131, endPoint x: 294, endPoint y: 158, distance: 30.6
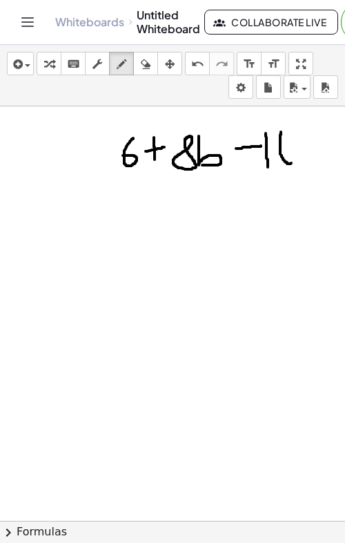
click at [294, 158] on div at bounding box center [172, 520] width 345 height 829
click at [156, 63] on button "erase" at bounding box center [145, 63] width 25 height 23
drag, startPoint x: 316, startPoint y: 137, endPoint x: 268, endPoint y: 147, distance: 48.6
click at [268, 147] on div at bounding box center [172, 520] width 345 height 829
click at [121, 70] on icon "button" at bounding box center [122, 64] width 10 height 17
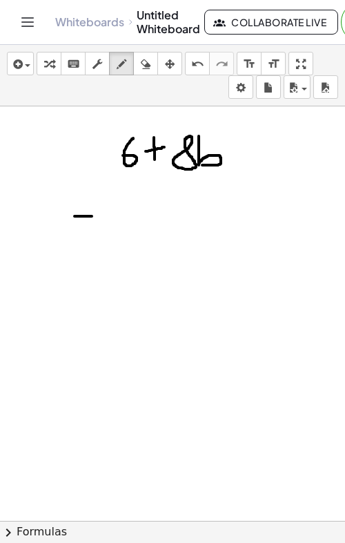
drag, startPoint x: 75, startPoint y: 215, endPoint x: 104, endPoint y: 215, distance: 29.0
click at [104, 215] on div at bounding box center [172, 520] width 345 height 829
drag, startPoint x: 108, startPoint y: 186, endPoint x: 112, endPoint y: 220, distance: 33.4
click at [112, 220] on div at bounding box center [172, 520] width 345 height 829
click at [135, 187] on div at bounding box center [172, 520] width 345 height 829
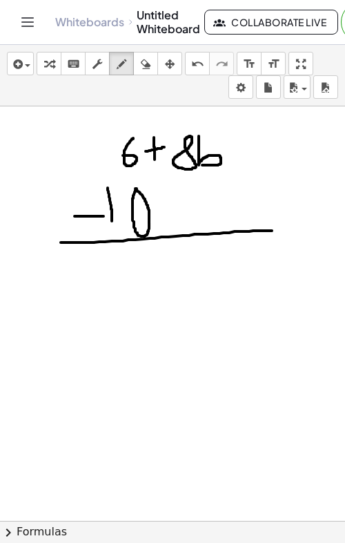
drag, startPoint x: 61, startPoint y: 241, endPoint x: 274, endPoint y: 229, distance: 213.7
click at [274, 229] on div at bounding box center [172, 520] width 345 height 829
drag, startPoint x: 113, startPoint y: 277, endPoint x: 135, endPoint y: 276, distance: 22.1
click at [135, 276] on div at bounding box center [172, 520] width 345 height 829
drag, startPoint x: 147, startPoint y: 262, endPoint x: 171, endPoint y: 264, distance: 24.2
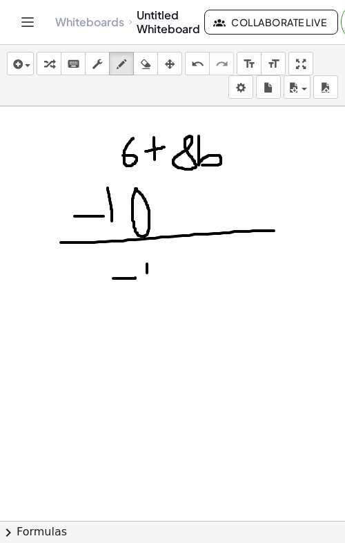
click at [171, 264] on div at bounding box center [172, 520] width 345 height 829
drag, startPoint x: 164, startPoint y: 259, endPoint x: 160, endPoint y: 269, distance: 11.2
click at [164, 286] on div at bounding box center [172, 520] width 345 height 829
click at [148, 73] on button "erase" at bounding box center [145, 63] width 25 height 23
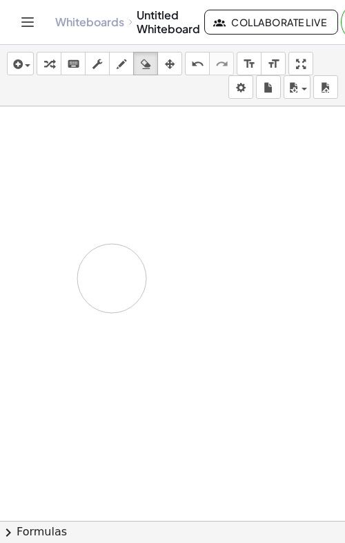
drag, startPoint x: 96, startPoint y: 186, endPoint x: 60, endPoint y: 287, distance: 106.4
click at [60, 287] on div at bounding box center [172, 520] width 345 height 829
click at [123, 69] on icon "button" at bounding box center [122, 64] width 10 height 17
click at [65, 137] on div at bounding box center [172, 520] width 345 height 829
click at [143, 63] on icon "button" at bounding box center [146, 64] width 10 height 17
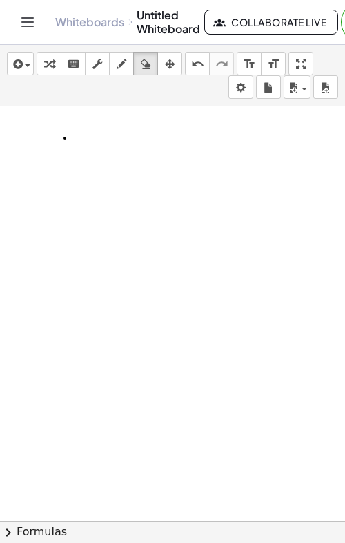
click at [73, 138] on div at bounding box center [172, 520] width 345 height 829
click at [124, 70] on icon "button" at bounding box center [122, 64] width 10 height 17
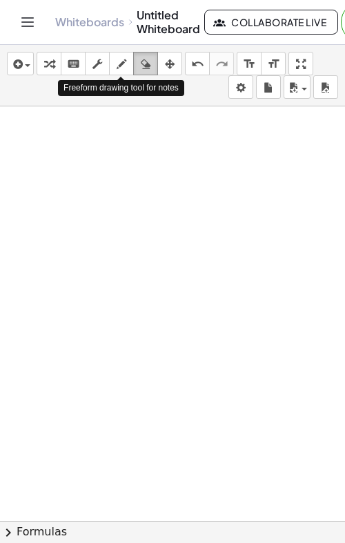
click at [140, 68] on div "button" at bounding box center [146, 63] width 18 height 17
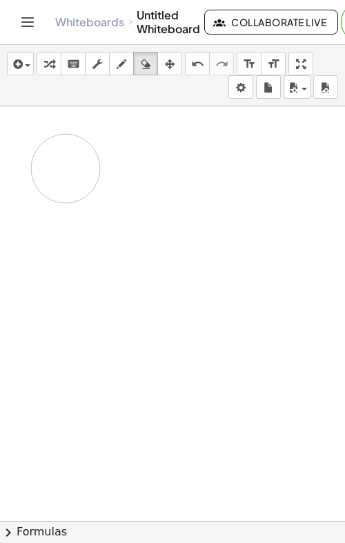
drag, startPoint x: 65, startPoint y: 190, endPoint x: 69, endPoint y: 160, distance: 30.7
click at [69, 160] on div at bounding box center [172, 520] width 345 height 829
click at [119, 61] on icon "button" at bounding box center [122, 64] width 10 height 17
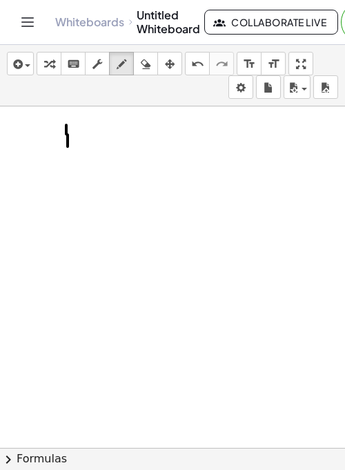
drag, startPoint x: 66, startPoint y: 124, endPoint x: 67, endPoint y: 146, distance: 22.1
click at [67, 146] on div at bounding box center [172, 447] width 345 height 683
click at [147, 60] on icon "button" at bounding box center [146, 64] width 10 height 17
click at [64, 133] on div at bounding box center [172, 447] width 345 height 683
drag, startPoint x: 109, startPoint y: 126, endPoint x: 113, endPoint y: 164, distance: 37.5
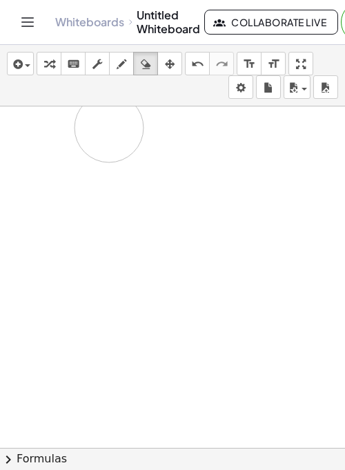
click at [113, 164] on div at bounding box center [172, 447] width 345 height 683
click at [117, 49] on div "insert select one: Math Expression Function Text Youtube Video Graphing Geometr…" at bounding box center [172, 75] width 345 height 61
click at [117, 60] on icon "button" at bounding box center [122, 64] width 10 height 17
drag, startPoint x: 133, startPoint y: 142, endPoint x: 134, endPoint y: 166, distance: 24.9
click at [134, 166] on div at bounding box center [172, 447] width 345 height 683
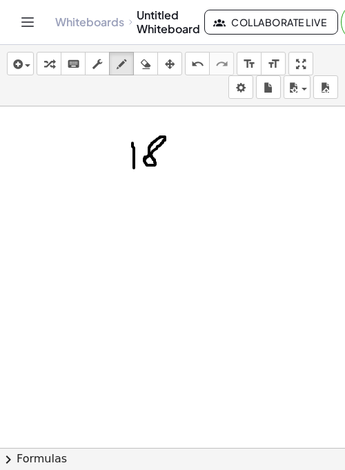
click at [148, 155] on div at bounding box center [172, 447] width 345 height 683
drag, startPoint x: 163, startPoint y: 155, endPoint x: 182, endPoint y: 155, distance: 19.4
click at [182, 155] on div at bounding box center [172, 447] width 345 height 683
drag, startPoint x: 170, startPoint y: 136, endPoint x: 170, endPoint y: 166, distance: 30.4
click at [170, 166] on div at bounding box center [172, 447] width 345 height 683
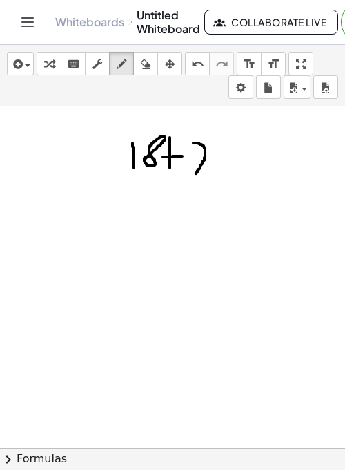
drag, startPoint x: 193, startPoint y: 142, endPoint x: 211, endPoint y: 166, distance: 30.7
click at [211, 166] on div at bounding box center [172, 447] width 345 height 683
drag, startPoint x: 218, startPoint y: 140, endPoint x: 238, endPoint y: 147, distance: 20.5
click at [238, 147] on div at bounding box center [172, 447] width 345 height 683
drag, startPoint x: 228, startPoint y: 135, endPoint x: 224, endPoint y: 172, distance: 37.5
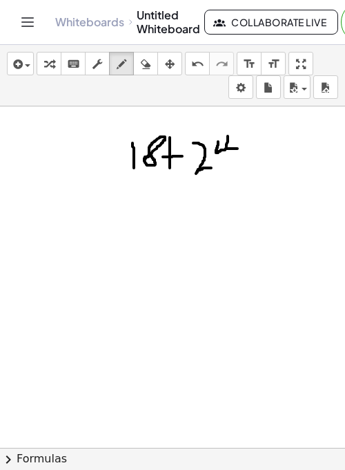
click at [224, 172] on div at bounding box center [172, 447] width 345 height 683
drag, startPoint x: 239, startPoint y: 143, endPoint x: 244, endPoint y: 166, distance: 23.5
click at [244, 166] on div at bounding box center [172, 447] width 345 height 683
drag, startPoint x: 119, startPoint y: 145, endPoint x: 119, endPoint y: 162, distance: 17.3
click at [119, 162] on div at bounding box center [172, 447] width 345 height 683
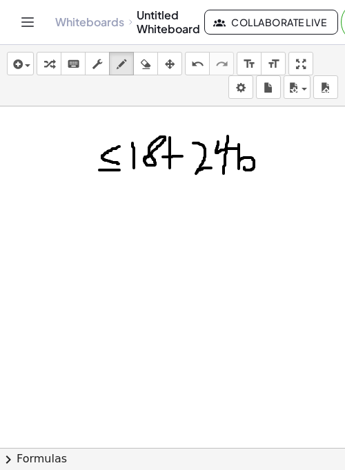
drag, startPoint x: 99, startPoint y: 169, endPoint x: 121, endPoint y: 169, distance: 21.4
click at [121, 169] on div at bounding box center [172, 447] width 345 height 683
drag, startPoint x: 61, startPoint y: 139, endPoint x: 61, endPoint y: 157, distance: 18.0
click at [61, 157] on div at bounding box center [172, 447] width 345 height 683
click at [81, 137] on div at bounding box center [172, 447] width 345 height 683
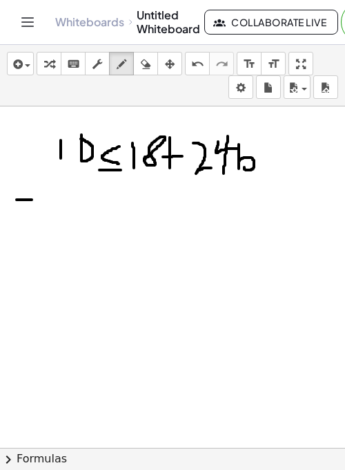
drag, startPoint x: 17, startPoint y: 198, endPoint x: 37, endPoint y: 198, distance: 20.7
click at [37, 198] on div at bounding box center [172, 447] width 345 height 683
drag, startPoint x: 62, startPoint y: 183, endPoint x: 62, endPoint y: 218, distance: 35.2
click at [62, 218] on div at bounding box center [172, 447] width 345 height 683
click at [83, 211] on div at bounding box center [172, 447] width 345 height 683
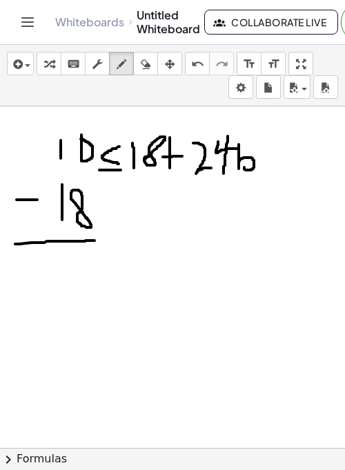
drag, startPoint x: 15, startPoint y: 242, endPoint x: 102, endPoint y: 238, distance: 87.2
click at [102, 238] on div at bounding box center [172, 447] width 345 height 683
drag, startPoint x: 49, startPoint y: 272, endPoint x: 66, endPoint y: 272, distance: 16.6
click at [66, 272] on div at bounding box center [172, 447] width 345 height 683
click at [76, 270] on div at bounding box center [172, 447] width 345 height 683
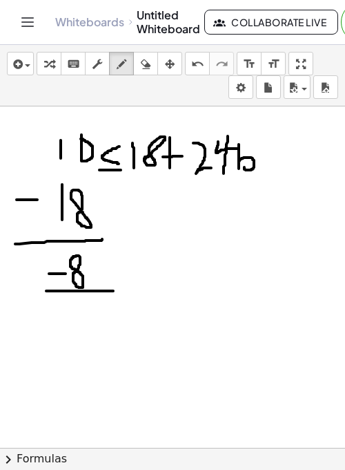
drag, startPoint x: 46, startPoint y: 289, endPoint x: 117, endPoint y: 289, distance: 70.4
click at [117, 289] on div at bounding box center [172, 447] width 345 height 683
drag, startPoint x: 54, startPoint y: 303, endPoint x: 84, endPoint y: 321, distance: 35.3
click at [84, 321] on div at bounding box center [172, 447] width 345 height 683
drag, startPoint x: 87, startPoint y: 303, endPoint x: 116, endPoint y: 314, distance: 31.0
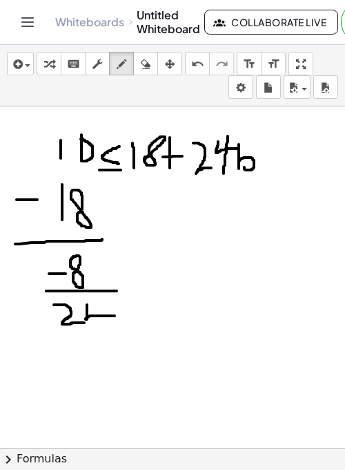
click at [116, 314] on div at bounding box center [172, 447] width 345 height 683
drag, startPoint x: 103, startPoint y: 305, endPoint x: 104, endPoint y: 331, distance: 26.3
click at [104, 331] on div at bounding box center [172, 447] width 345 height 683
click at [138, 67] on div "button" at bounding box center [146, 63] width 18 height 17
drag, startPoint x: 278, startPoint y: 175, endPoint x: 213, endPoint y: 137, distance: 75.5
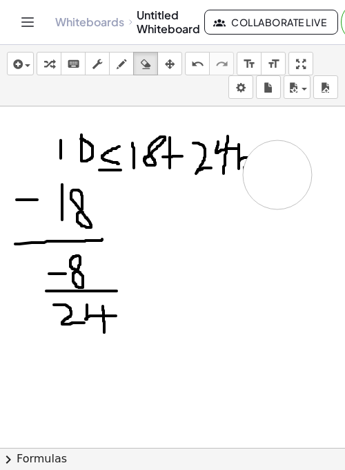
click at [213, 137] on div at bounding box center [172, 447] width 345 height 683
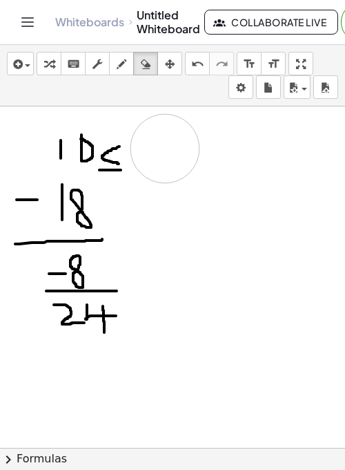
drag, startPoint x: 193, startPoint y: 159, endPoint x: 174, endPoint y: 182, distance: 29.9
click at [166, 152] on div at bounding box center [172, 447] width 345 height 683
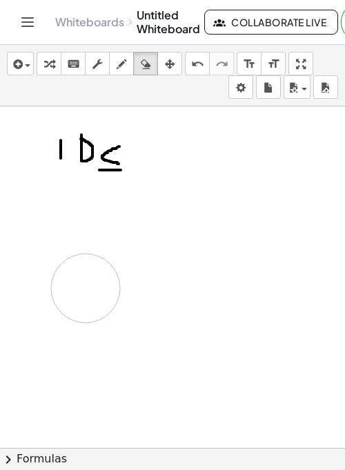
drag, startPoint x: 174, startPoint y: 182, endPoint x: 84, endPoint y: 285, distance: 137.1
click at [84, 285] on div at bounding box center [172, 447] width 345 height 683
click at [138, 161] on div at bounding box center [172, 447] width 345 height 683
click at [198, 62] on icon "undo" at bounding box center [197, 64] width 13 height 17
click at [113, 66] on div "button" at bounding box center [122, 63] width 18 height 17
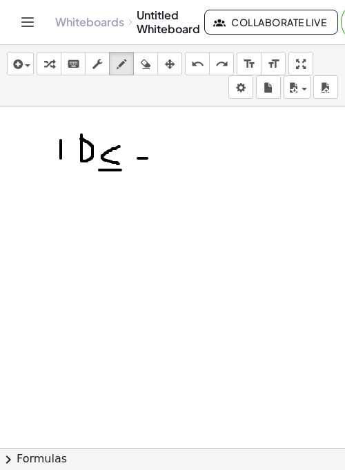
drag, startPoint x: 138, startPoint y: 157, endPoint x: 152, endPoint y: 157, distance: 13.8
click at [152, 157] on div at bounding box center [172, 447] width 345 height 683
drag, startPoint x: 182, startPoint y: 143, endPoint x: 174, endPoint y: 155, distance: 14.6
click at [174, 155] on div at bounding box center [172, 447] width 345 height 683
drag, startPoint x: 213, startPoint y: 150, endPoint x: 194, endPoint y: 168, distance: 25.9
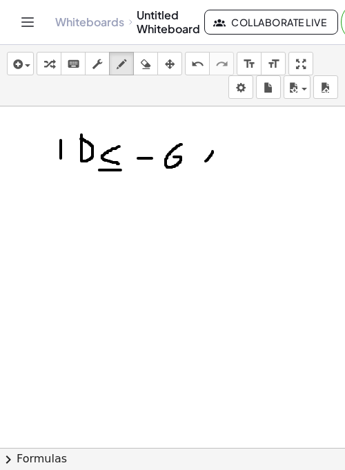
click at [194, 168] on div at bounding box center [172, 447] width 345 height 683
drag, startPoint x: 194, startPoint y: 152, endPoint x: 221, endPoint y: 172, distance: 33.6
click at [221, 172] on div at bounding box center [172, 447] width 345 height 683
click at [145, 63] on icon "button" at bounding box center [146, 64] width 10 height 17
drag, startPoint x: 276, startPoint y: 165, endPoint x: 224, endPoint y: 160, distance: 52.0
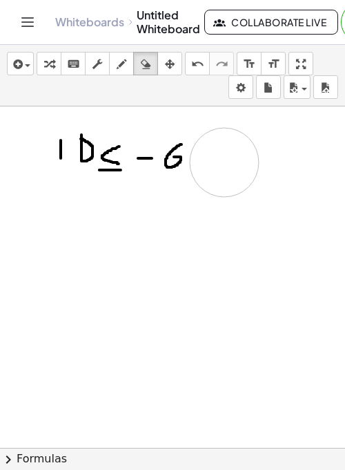
click at [224, 160] on div at bounding box center [172, 447] width 345 height 683
click at [127, 73] on button "draw" at bounding box center [121, 63] width 25 height 23
drag, startPoint x: 204, startPoint y: 158, endPoint x: 221, endPoint y: 158, distance: 16.6
click at [221, 158] on div at bounding box center [172, 447] width 345 height 683
drag, startPoint x: 213, startPoint y: 146, endPoint x: 215, endPoint y: 165, distance: 18.8
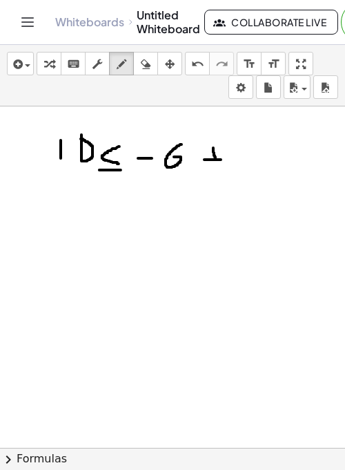
click at [215, 165] on div at bounding box center [172, 447] width 345 height 683
drag, startPoint x: 229, startPoint y: 157, endPoint x: 246, endPoint y: 157, distance: 16.6
click at [246, 157] on div at bounding box center [172, 447] width 345 height 683
click at [271, 145] on div at bounding box center [172, 447] width 345 height 683
drag, startPoint x: 272, startPoint y: 143, endPoint x: 278, endPoint y: 164, distance: 21.6
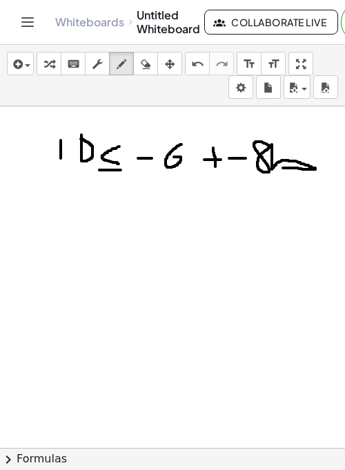
click at [278, 164] on div at bounding box center [172, 447] width 345 height 683
drag, startPoint x: 22, startPoint y: 197, endPoint x: 42, endPoint y: 197, distance: 20.0
click at [42, 197] on div at bounding box center [172, 447] width 345 height 683
drag, startPoint x: 90, startPoint y: 178, endPoint x: 90, endPoint y: 194, distance: 15.9
click at [90, 194] on div at bounding box center [172, 447] width 345 height 683
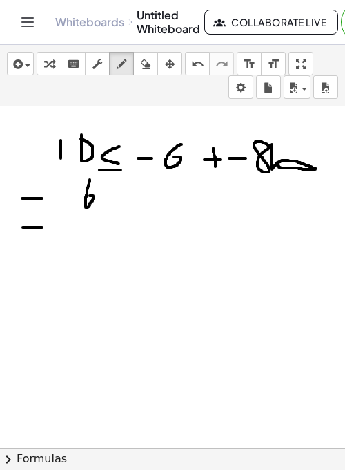
drag, startPoint x: 23, startPoint y: 226, endPoint x: 115, endPoint y: 227, distance: 91.9
click at [115, 227] on div at bounding box center [172, 447] width 345 height 683
drag, startPoint x: 92, startPoint y: 236, endPoint x: 108, endPoint y: 262, distance: 30.7
click at [108, 262] on div at bounding box center [172, 447] width 345 height 683
drag, startPoint x: 104, startPoint y: 253, endPoint x: 96, endPoint y: 271, distance: 19.5
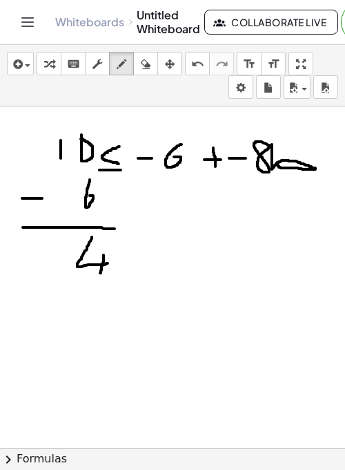
click at [96, 271] on div at bounding box center [172, 447] width 345 height 683
drag, startPoint x: 75, startPoint y: 278, endPoint x: 122, endPoint y: 278, distance: 47.7
click at [122, 278] on div at bounding box center [172, 447] width 345 height 683
click at [91, 317] on div at bounding box center [172, 447] width 345 height 683
drag, startPoint x: 30, startPoint y: 186, endPoint x: 30, endPoint y: 225, distance: 39.4
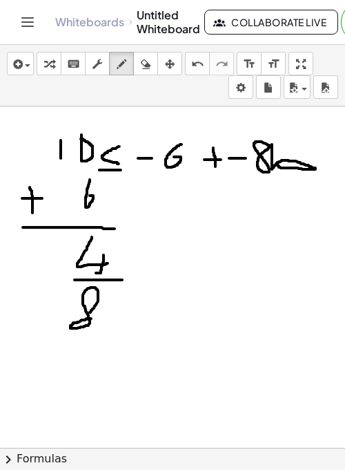
click at [30, 225] on div at bounding box center [172, 447] width 345 height 683
click at [148, 60] on icon "button" at bounding box center [146, 64] width 10 height 17
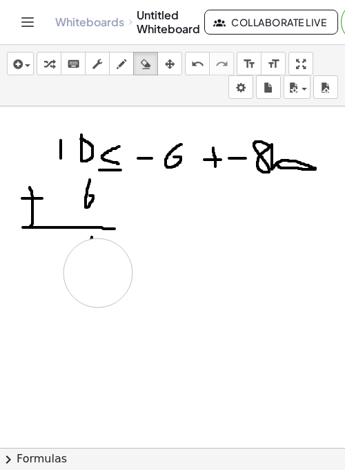
drag, startPoint x: 88, startPoint y: 333, endPoint x: 98, endPoint y: 271, distance: 62.3
click at [98, 271] on div at bounding box center [172, 447] width 345 height 683
click at [113, 56] on div "button" at bounding box center [122, 63] width 18 height 17
drag, startPoint x: 83, startPoint y: 237, endPoint x: 82, endPoint y: 265, distance: 27.6
click at [82, 265] on div at bounding box center [172, 447] width 345 height 683
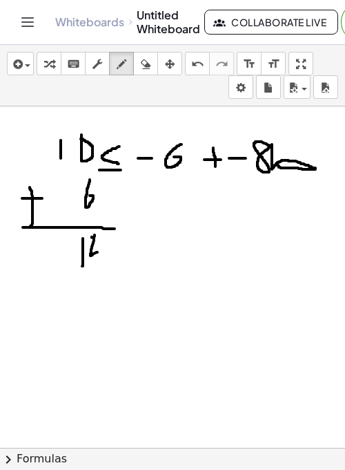
drag, startPoint x: 95, startPoint y: 233, endPoint x: 113, endPoint y: 249, distance: 24.5
click at [113, 249] on div at bounding box center [172, 447] width 345 height 683
drag, startPoint x: 107, startPoint y: 243, endPoint x: 107, endPoint y: 268, distance: 24.9
click at [107, 268] on div at bounding box center [172, 447] width 345 height 683
drag, startPoint x: 68, startPoint y: 281, endPoint x: 119, endPoint y: 284, distance: 50.5
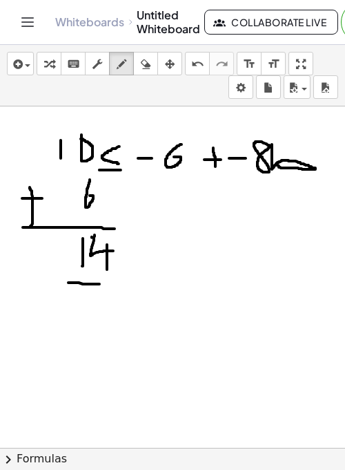
click at [119, 284] on div at bounding box center [172, 447] width 345 height 683
click at [95, 305] on div at bounding box center [172, 447] width 345 height 683
drag, startPoint x: 58, startPoint y: 309, endPoint x: 76, endPoint y: 309, distance: 18.0
click at [76, 309] on div at bounding box center [172, 447] width 345 height 683
click at [91, 314] on div at bounding box center [172, 447] width 345 height 683
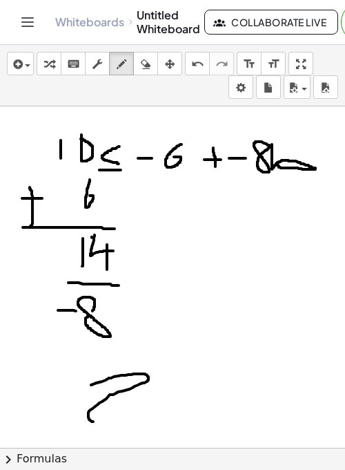
drag, startPoint x: 91, startPoint y: 383, endPoint x: 155, endPoint y: 397, distance: 65.0
click at [146, 437] on div at bounding box center [172, 447] width 345 height 683
drag, startPoint x: 102, startPoint y: 239, endPoint x: 93, endPoint y: 260, distance: 23.5
click at [93, 260] on div at bounding box center [172, 447] width 345 height 683
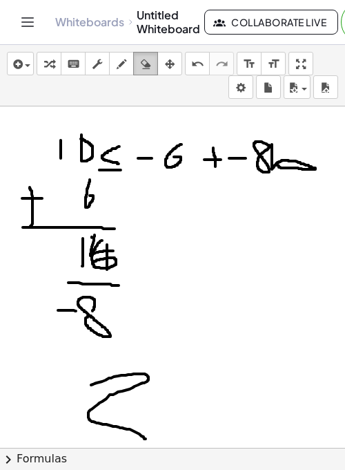
click at [146, 59] on icon "button" at bounding box center [146, 64] width 10 height 17
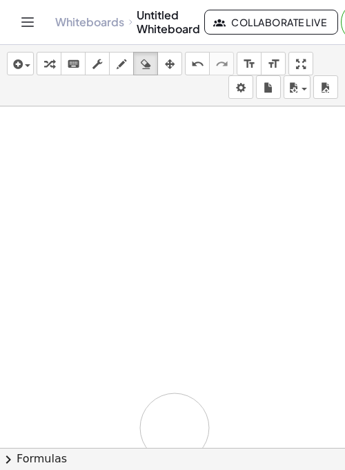
drag, startPoint x: 44, startPoint y: 161, endPoint x: 101, endPoint y: 102, distance: 81.6
click at [149, 392] on div at bounding box center [172, 447] width 345 height 683
click at [117, 67] on icon "button" at bounding box center [122, 64] width 10 height 17
drag, startPoint x: 68, startPoint y: 129, endPoint x: 62, endPoint y: 145, distance: 16.8
click at [62, 145] on div at bounding box center [172, 447] width 345 height 683
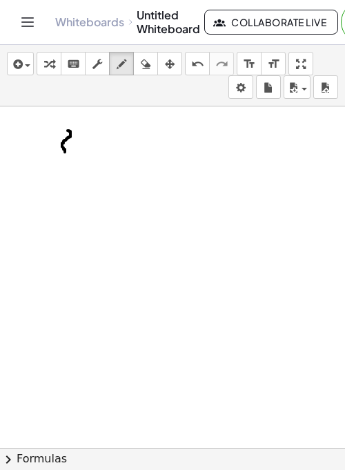
drag, startPoint x: 62, startPoint y: 145, endPoint x: 57, endPoint y: 153, distance: 9.4
click at [57, 153] on div at bounding box center [172, 447] width 345 height 683
drag, startPoint x: 81, startPoint y: 144, endPoint x: 68, endPoint y: 154, distance: 16.9
click at [68, 154] on div at bounding box center [172, 447] width 345 height 683
drag, startPoint x: 70, startPoint y: 136, endPoint x: 85, endPoint y: 155, distance: 24.2
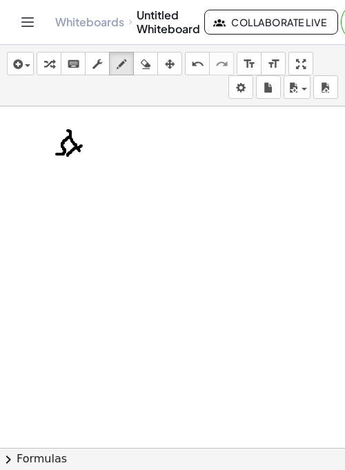
click at [85, 155] on div at bounding box center [172, 447] width 345 height 683
drag, startPoint x: 84, startPoint y: 121, endPoint x: 101, endPoint y: 131, distance: 19.5
click at [101, 131] on div at bounding box center [172, 447] width 345 height 683
drag, startPoint x: 113, startPoint y: 143, endPoint x: 130, endPoint y: 142, distance: 16.6
click at [130, 142] on div at bounding box center [172, 447] width 345 height 683
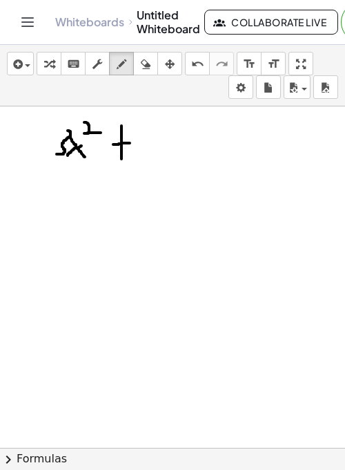
drag, startPoint x: 122, startPoint y: 124, endPoint x: 122, endPoint y: 162, distance: 37.3
click at [122, 162] on div at bounding box center [172, 447] width 345 height 683
drag, startPoint x: 146, startPoint y: 120, endPoint x: 145, endPoint y: 165, distance: 44.9
click at [145, 165] on div at bounding box center [172, 447] width 345 height 683
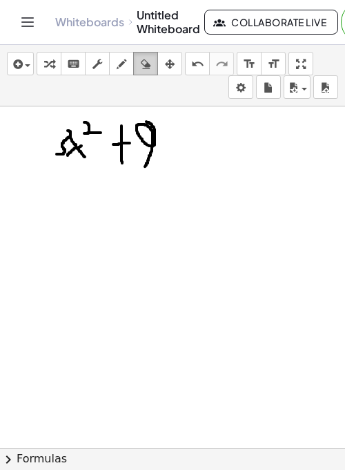
click at [153, 63] on div "button" at bounding box center [146, 63] width 18 height 17
drag, startPoint x: 153, startPoint y: 191, endPoint x: 144, endPoint y: 171, distance: 22.9
click at [144, 171] on div at bounding box center [172, 447] width 345 height 683
drag, startPoint x: 144, startPoint y: 171, endPoint x: 147, endPoint y: 135, distance: 36.1
click at [147, 135] on div at bounding box center [172, 447] width 345 height 683
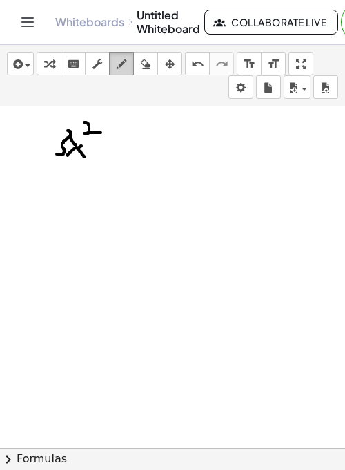
click at [117, 68] on icon "button" at bounding box center [122, 64] width 10 height 17
drag, startPoint x: 105, startPoint y: 150, endPoint x: 124, endPoint y: 150, distance: 19.3
click at [124, 150] on div at bounding box center [172, 447] width 345 height 683
drag, startPoint x: 146, startPoint y: 136, endPoint x: 146, endPoint y: 160, distance: 24.2
click at [146, 160] on div at bounding box center [172, 447] width 345 height 683
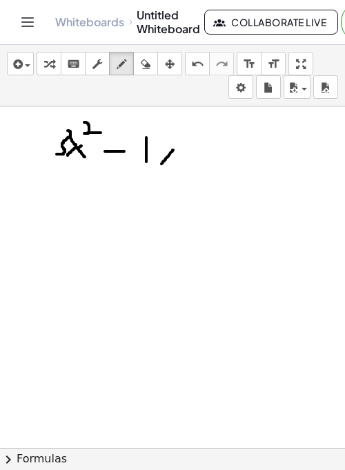
drag, startPoint x: 173, startPoint y: 148, endPoint x: 159, endPoint y: 165, distance: 22.0
click at [159, 165] on div at bounding box center [172, 447] width 345 height 683
drag, startPoint x: 155, startPoint y: 153, endPoint x: 171, endPoint y: 168, distance: 22.5
click at [171, 168] on div at bounding box center [172, 447] width 345 height 683
click at [189, 57] on div "undo" at bounding box center [198, 63] width 18 height 17
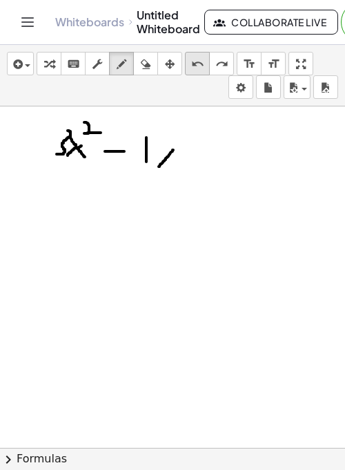
click at [200, 61] on icon "undo" at bounding box center [197, 64] width 13 height 17
drag, startPoint x: 169, startPoint y: 151, endPoint x: 185, endPoint y: 151, distance: 16.6
click at [185, 151] on div at bounding box center [172, 447] width 345 height 683
drag, startPoint x: 177, startPoint y: 139, endPoint x: 177, endPoint y: 157, distance: 18.6
click at [177, 157] on div at bounding box center [172, 447] width 345 height 683
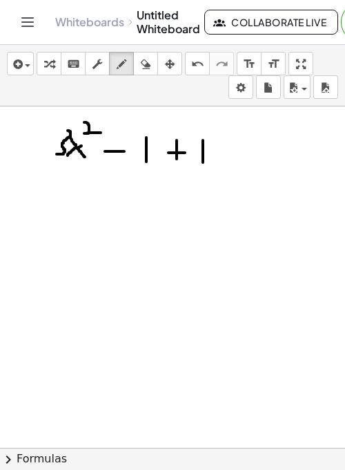
drag, startPoint x: 203, startPoint y: 139, endPoint x: 203, endPoint y: 161, distance: 22.1
click at [203, 161] on div at bounding box center [172, 447] width 345 height 683
click at [219, 155] on div at bounding box center [172, 447] width 345 height 683
drag, startPoint x: 244, startPoint y: 152, endPoint x: 237, endPoint y: 164, distance: 14.0
click at [237, 164] on div at bounding box center [172, 447] width 345 height 683
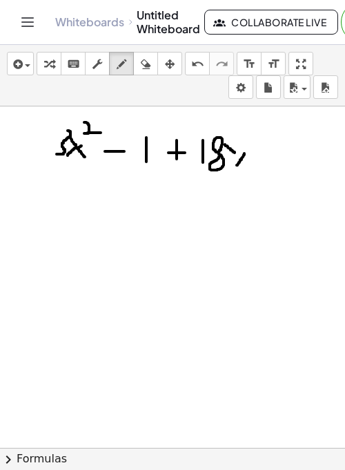
drag, startPoint x: 225, startPoint y: 143, endPoint x: 239, endPoint y: 153, distance: 17.3
click at [239, 153] on div at bounding box center [172, 447] width 345 height 683
drag, startPoint x: 239, startPoint y: 153, endPoint x: 249, endPoint y: 159, distance: 11.5
click at [249, 159] on div at bounding box center [172, 447] width 345 height 683
drag, startPoint x: 259, startPoint y: 157, endPoint x: 275, endPoint y: 157, distance: 15.9
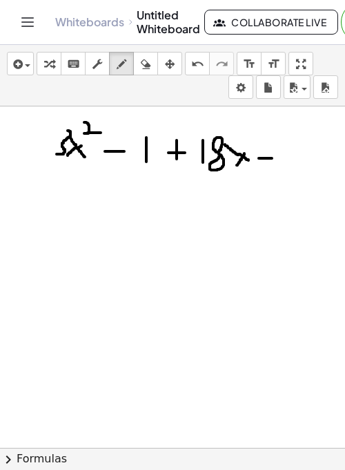
click at [275, 157] on div at bounding box center [172, 447] width 345 height 683
drag, startPoint x: 265, startPoint y: 142, endPoint x: 266, endPoint y: 173, distance: 31.8
click at [266, 173] on div at bounding box center [172, 447] width 345 height 683
drag, startPoint x: 289, startPoint y: 146, endPoint x: 260, endPoint y: 140, distance: 29.5
click at [282, 157] on div at bounding box center [172, 447] width 345 height 683
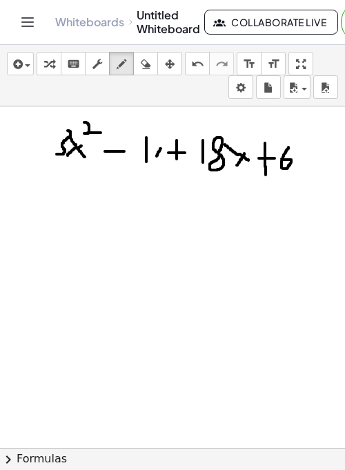
drag, startPoint x: 161, startPoint y: 147, endPoint x: 153, endPoint y: 157, distance: 12.8
click at [153, 157] on div at bounding box center [172, 447] width 345 height 683
drag, startPoint x: 155, startPoint y: 148, endPoint x: 167, endPoint y: 160, distance: 17.1
click at [167, 160] on div at bounding box center [172, 447] width 345 height 683
drag, startPoint x: 146, startPoint y: 199, endPoint x: 151, endPoint y: 231, distance: 32.1
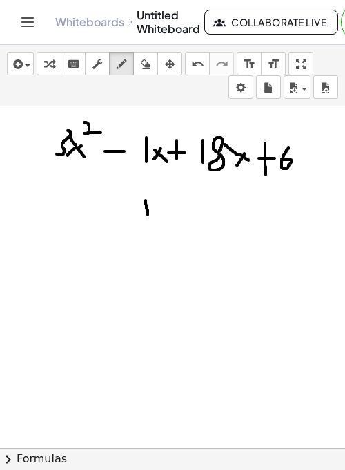
click at [151, 231] on div at bounding box center [172, 447] width 345 height 683
drag, startPoint x: 171, startPoint y: 204, endPoint x: 171, endPoint y: 236, distance: 31.8
click at [171, 236] on div at bounding box center [172, 447] width 345 height 683
drag, startPoint x: 202, startPoint y: 216, endPoint x: 186, endPoint y: 236, distance: 25.1
click at [186, 236] on div at bounding box center [172, 447] width 345 height 683
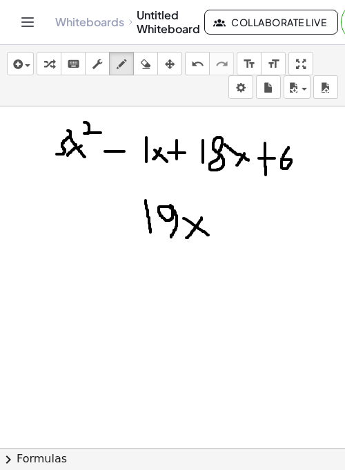
drag, startPoint x: 184, startPoint y: 217, endPoint x: 184, endPoint y: 148, distance: 69.1
click at [217, 238] on div at bounding box center [172, 447] width 345 height 683
drag, startPoint x: 210, startPoint y: 218, endPoint x: 249, endPoint y: 225, distance: 39.3
click at [249, 225] on div at bounding box center [172, 447] width 345 height 683
drag, startPoint x: 236, startPoint y: 217, endPoint x: 240, endPoint y: 239, distance: 22.6
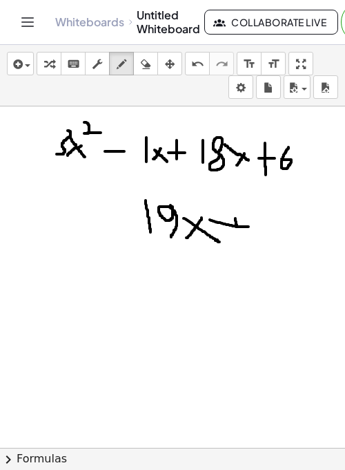
click at [240, 239] on div at bounding box center [172, 447] width 345 height 683
drag, startPoint x: 280, startPoint y: 212, endPoint x: 266, endPoint y: 238, distance: 29.4
click at [266, 238] on div at bounding box center [172, 447] width 345 height 683
drag, startPoint x: 110, startPoint y: 225, endPoint x: 133, endPoint y: 223, distance: 22.9
click at [133, 223] on div at bounding box center [172, 447] width 345 height 683
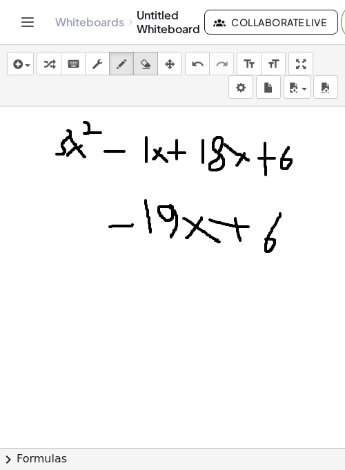
click at [153, 68] on div "button" at bounding box center [146, 63] width 18 height 17
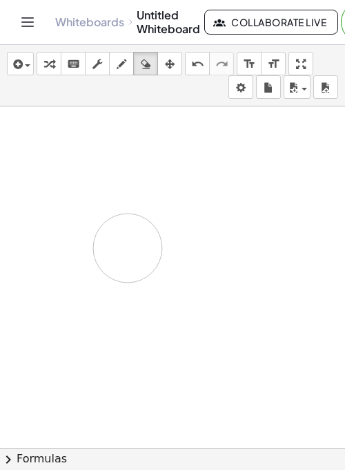
drag, startPoint x: 138, startPoint y: 205, endPoint x: 106, endPoint y: 122, distance: 88.8
click at [128, 258] on div at bounding box center [172, 447] width 345 height 683
click at [115, 68] on div "button" at bounding box center [122, 63] width 18 height 17
drag, startPoint x: 87, startPoint y: 136, endPoint x: 95, endPoint y: 169, distance: 33.3
click at [95, 169] on div at bounding box center [172, 447] width 345 height 683
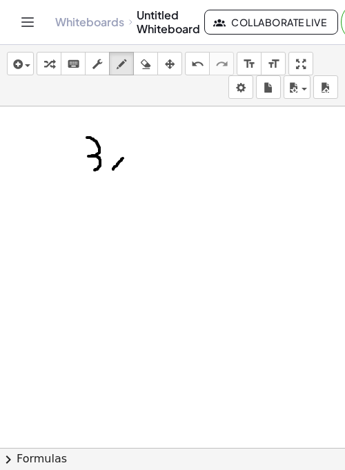
drag, startPoint x: 123, startPoint y: 157, endPoint x: 103, endPoint y: 176, distance: 27.8
click at [103, 176] on div at bounding box center [172, 447] width 345 height 683
drag, startPoint x: 104, startPoint y: 157, endPoint x: 126, endPoint y: 177, distance: 29.8
click at [126, 177] on div at bounding box center [172, 447] width 345 height 683
drag, startPoint x: 116, startPoint y: 122, endPoint x: 131, endPoint y: 133, distance: 18.2
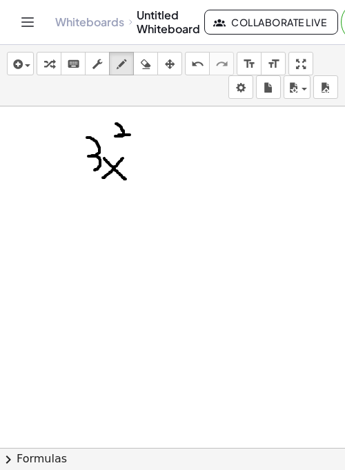
click at [131, 133] on div at bounding box center [172, 447] width 345 height 683
drag, startPoint x: 140, startPoint y: 166, endPoint x: 164, endPoint y: 164, distance: 24.9
click at [164, 164] on div at bounding box center [172, 447] width 345 height 683
drag, startPoint x: 149, startPoint y: 151, endPoint x: 150, endPoint y: 184, distance: 33.2
click at [150, 184] on div at bounding box center [172, 447] width 345 height 683
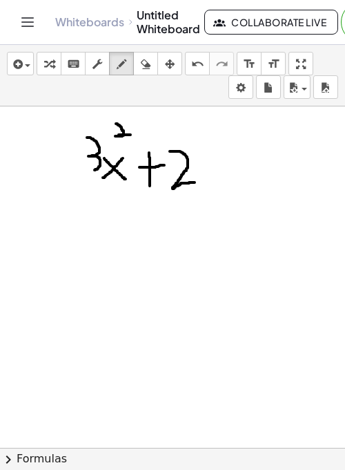
drag, startPoint x: 170, startPoint y: 150, endPoint x: 200, endPoint y: 181, distance: 43.5
click at [200, 181] on div at bounding box center [172, 447] width 345 height 683
drag, startPoint x: 222, startPoint y: 168, endPoint x: 209, endPoint y: 186, distance: 22.7
click at [209, 186] on div at bounding box center [172, 447] width 345 height 683
drag, startPoint x: 207, startPoint y: 169, endPoint x: 228, endPoint y: 187, distance: 27.9
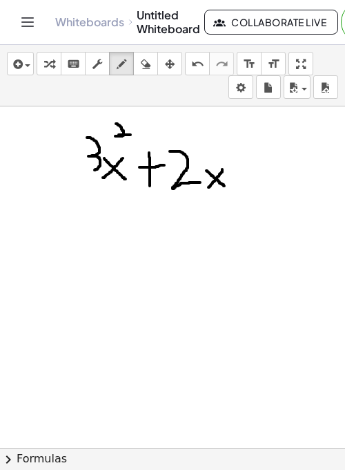
click at [228, 187] on div at bounding box center [172, 447] width 345 height 683
drag, startPoint x: 235, startPoint y: 171, endPoint x: 315, endPoint y: 171, distance: 80.1
click at [315, 171] on div at bounding box center [172, 447] width 345 height 683
click at [148, 64] on icon "button" at bounding box center [146, 64] width 10 height 17
drag, startPoint x: 322, startPoint y: 174, endPoint x: 264, endPoint y: 166, distance: 58.5
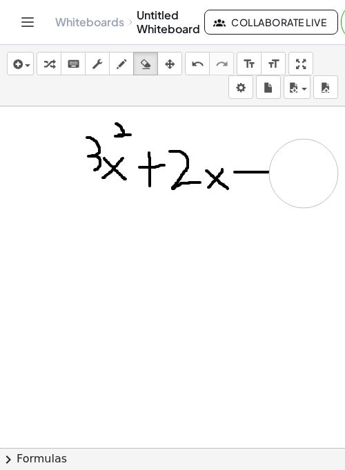
click at [264, 166] on div at bounding box center [172, 447] width 345 height 683
click at [123, 64] on icon "button" at bounding box center [122, 64] width 10 height 17
drag, startPoint x: 237, startPoint y: 170, endPoint x: 262, endPoint y: 172, distance: 25.6
click at [262, 172] on div at bounding box center [172, 447] width 345 height 683
drag, startPoint x: 250, startPoint y: 161, endPoint x: 251, endPoint y: 180, distance: 19.4
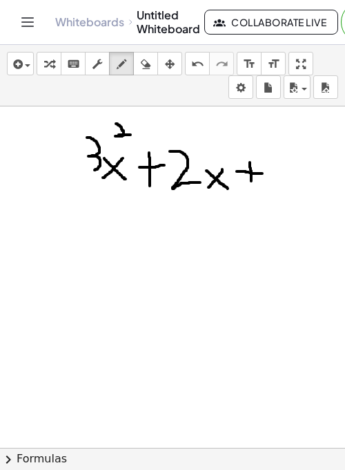
click at [251, 180] on div at bounding box center [172, 447] width 345 height 683
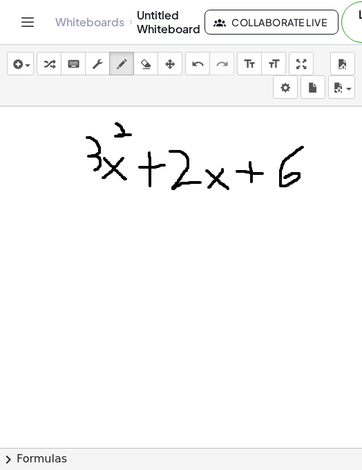
drag, startPoint x: 303, startPoint y: 146, endPoint x: 283, endPoint y: 180, distance: 39.6
click at [283, 180] on div at bounding box center [181, 447] width 362 height 683
click at [137, 57] on div "button" at bounding box center [146, 63] width 18 height 17
drag, startPoint x: 314, startPoint y: 148, endPoint x: 314, endPoint y: 173, distance: 24.9
click at [314, 173] on div at bounding box center [181, 447] width 362 height 683
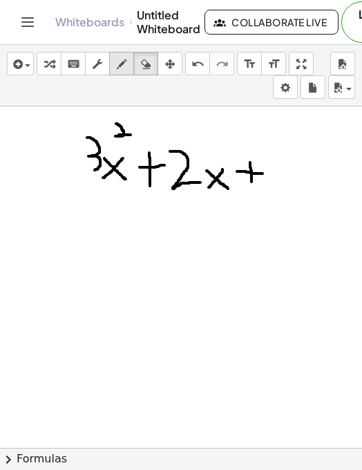
click at [122, 59] on icon "button" at bounding box center [122, 64] width 10 height 17
click at [287, 147] on div at bounding box center [181, 447] width 362 height 683
drag, startPoint x: 287, startPoint y: 147, endPoint x: 290, endPoint y: 207, distance: 60.2
click at [290, 207] on div at bounding box center [181, 447] width 362 height 683
drag, startPoint x: 329, startPoint y: 185, endPoint x: 306, endPoint y: 209, distance: 32.7
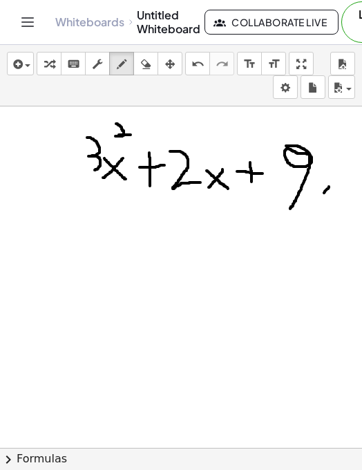
click at [306, 209] on div at bounding box center [181, 447] width 362 height 683
drag, startPoint x: 311, startPoint y: 180, endPoint x: 332, endPoint y: 207, distance: 34.0
click at [332, 207] on div at bounding box center [181, 447] width 362 height 683
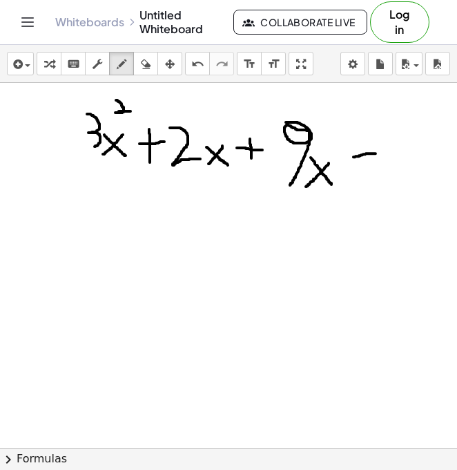
drag, startPoint x: 354, startPoint y: 156, endPoint x: 376, endPoint y: 153, distance: 22.4
click at [345, 153] on div at bounding box center [228, 448] width 457 height 730
drag, startPoint x: 419, startPoint y: 135, endPoint x: 396, endPoint y: 177, distance: 47.6
click at [345, 177] on div at bounding box center [228, 448] width 457 height 730
drag, startPoint x: 185, startPoint y: 239, endPoint x: 190, endPoint y: 283, distance: 44.5
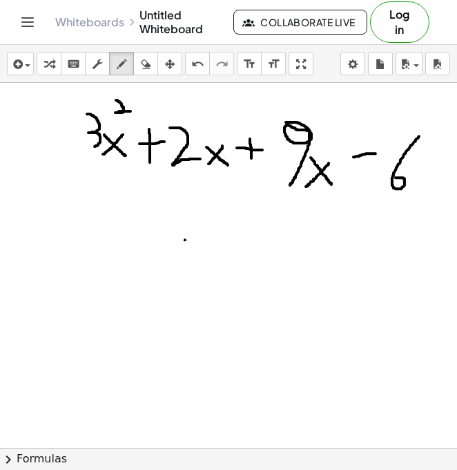
click at [190, 283] on div at bounding box center [228, 448] width 457 height 730
drag, startPoint x: 217, startPoint y: 251, endPoint x: 222, endPoint y: 288, distance: 37.7
click at [222, 288] on div at bounding box center [228, 448] width 457 height 730
drag, startPoint x: 275, startPoint y: 255, endPoint x: 254, endPoint y: 276, distance: 29.3
click at [254, 276] on div at bounding box center [228, 448] width 457 height 730
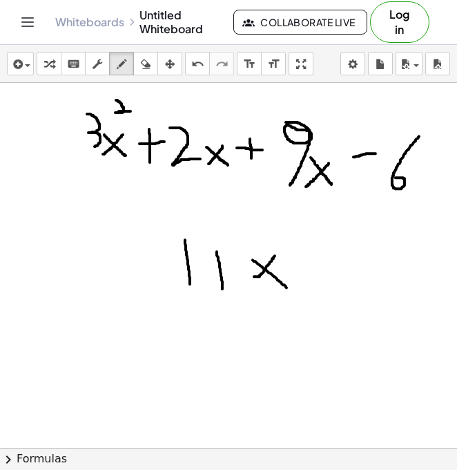
drag, startPoint x: 253, startPoint y: 259, endPoint x: 294, endPoint y: 292, distance: 53.1
click at [294, 292] on div at bounding box center [228, 448] width 457 height 730
drag, startPoint x: 322, startPoint y: 277, endPoint x: 361, endPoint y: 276, distance: 38.7
click at [345, 276] on div at bounding box center [228, 448] width 457 height 730
drag, startPoint x: 384, startPoint y: 246, endPoint x: 354, endPoint y: 296, distance: 58.9
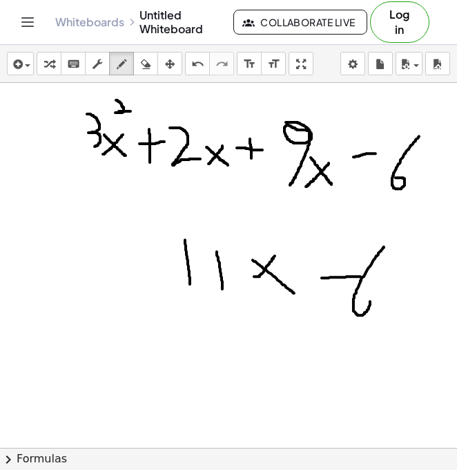
click at [345, 296] on div at bounding box center [228, 448] width 457 height 730
click at [142, 67] on icon "button" at bounding box center [146, 64] width 10 height 17
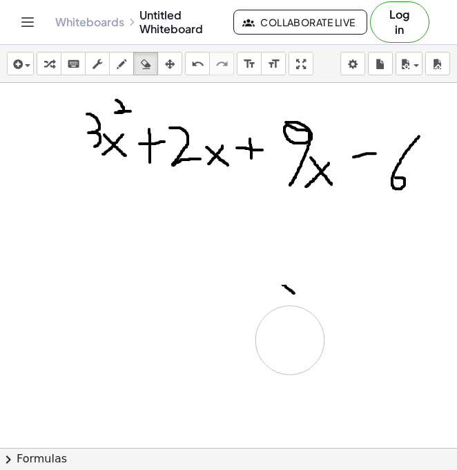
drag, startPoint x: 184, startPoint y: 273, endPoint x: 333, endPoint y: 322, distance: 157.0
click at [325, 325] on div at bounding box center [228, 448] width 457 height 730
drag, startPoint x: 333, startPoint y: 322, endPoint x: 286, endPoint y: 249, distance: 86.4
click at [286, 249] on div at bounding box center [228, 448] width 457 height 730
drag, startPoint x: 290, startPoint y: 104, endPoint x: 309, endPoint y: 202, distance: 100.0
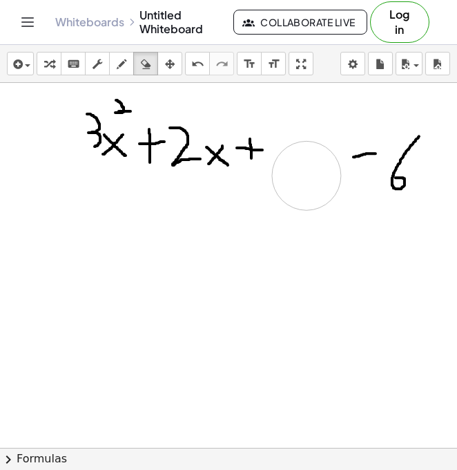
click at [309, 202] on div at bounding box center [228, 448] width 457 height 730
drag, startPoint x: 182, startPoint y: 107, endPoint x: 191, endPoint y: 169, distance: 62.1
click at [191, 169] on div at bounding box center [228, 448] width 457 height 730
click at [126, 64] on icon "button" at bounding box center [122, 64] width 10 height 17
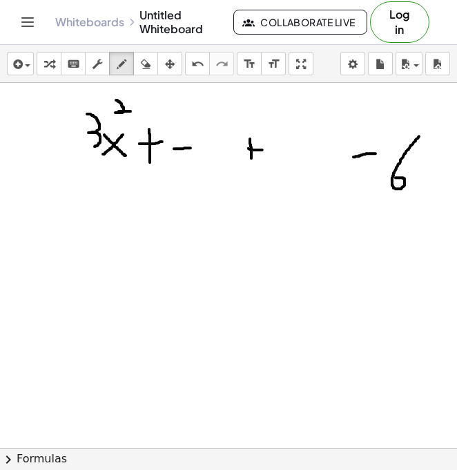
drag, startPoint x: 174, startPoint y: 148, endPoint x: 191, endPoint y: 146, distance: 16.6
click at [191, 146] on div at bounding box center [228, 448] width 457 height 730
drag, startPoint x: 197, startPoint y: 124, endPoint x: 227, endPoint y: 175, distance: 59.7
click at [227, 175] on div at bounding box center [228, 448] width 457 height 730
drag, startPoint x: 238, startPoint y: 148, endPoint x: 250, endPoint y: 148, distance: 11.7
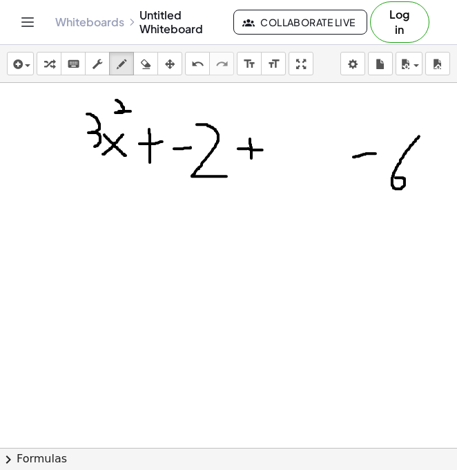
click at [250, 148] on div at bounding box center [228, 448] width 457 height 730
drag, startPoint x: 278, startPoint y: 126, endPoint x: 265, endPoint y: 139, distance: 17.6
click at [265, 139] on div at bounding box center [228, 448] width 457 height 730
drag, startPoint x: 265, startPoint y: 139, endPoint x: 265, endPoint y: 197, distance: 58.0
click at [265, 197] on div at bounding box center [228, 448] width 457 height 730
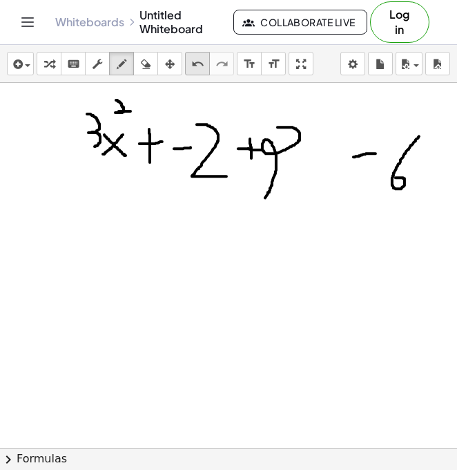
click at [195, 62] on icon "undo" at bounding box center [197, 64] width 13 height 17
click at [202, 66] on icon "undo" at bounding box center [197, 64] width 13 height 17
drag, startPoint x: 291, startPoint y: 126, endPoint x: 287, endPoint y: 137, distance: 12.7
click at [287, 137] on div at bounding box center [228, 448] width 457 height 730
drag, startPoint x: 287, startPoint y: 137, endPoint x: 294, endPoint y: 150, distance: 14.2
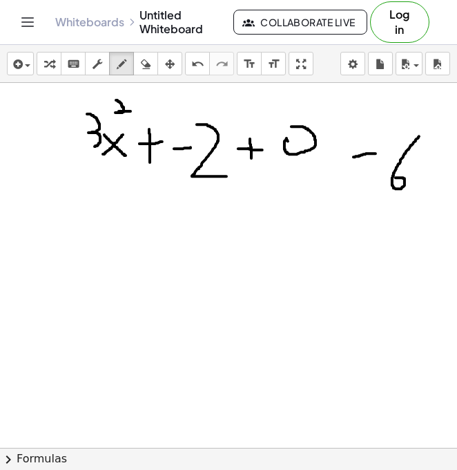
click at [294, 150] on div at bounding box center [228, 448] width 457 height 730
click at [205, 67] on div "undo" at bounding box center [198, 63] width 18 height 17
click at [201, 59] on icon "undo" at bounding box center [197, 64] width 13 height 17
drag, startPoint x: 283, startPoint y: 122, endPoint x: 296, endPoint y: 188, distance: 66.8
click at [296, 188] on div at bounding box center [228, 448] width 457 height 730
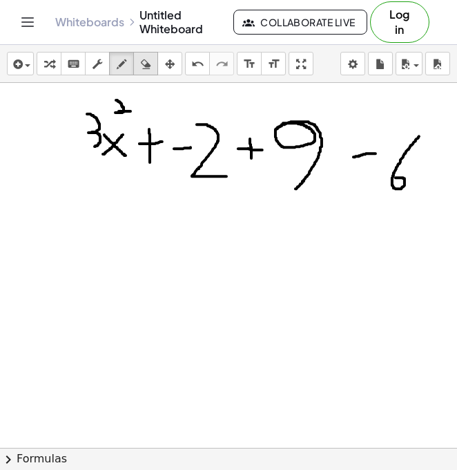
click at [149, 67] on icon "button" at bounding box center [146, 64] width 10 height 17
click at [151, 117] on div at bounding box center [228, 448] width 457 height 730
click at [195, 60] on icon "undo" at bounding box center [197, 64] width 13 height 17
drag, startPoint x: 151, startPoint y: 191, endPoint x: 151, endPoint y: 151, distance: 40.1
click at [151, 151] on div at bounding box center [228, 448] width 457 height 730
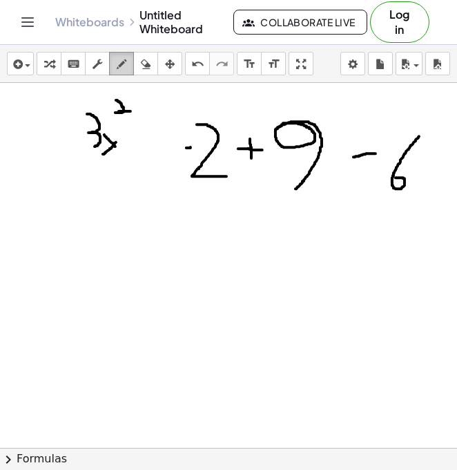
click at [126, 56] on icon "button" at bounding box center [122, 64] width 10 height 17
click at [151, 73] on button "erase" at bounding box center [145, 63] width 25 height 23
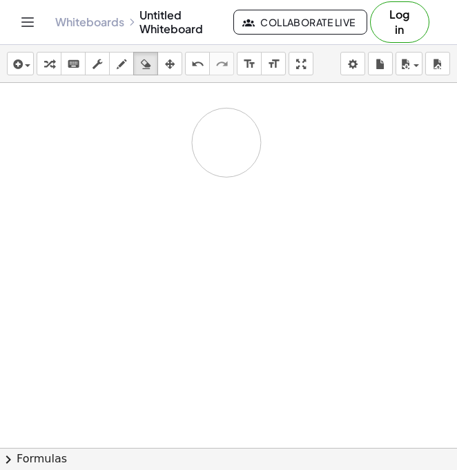
drag, startPoint x: 111, startPoint y: 112, endPoint x: 196, endPoint y: 11, distance: 132.3
click at [210, 126] on div at bounding box center [228, 448] width 457 height 730
